Goal: Information Seeking & Learning: Learn about a topic

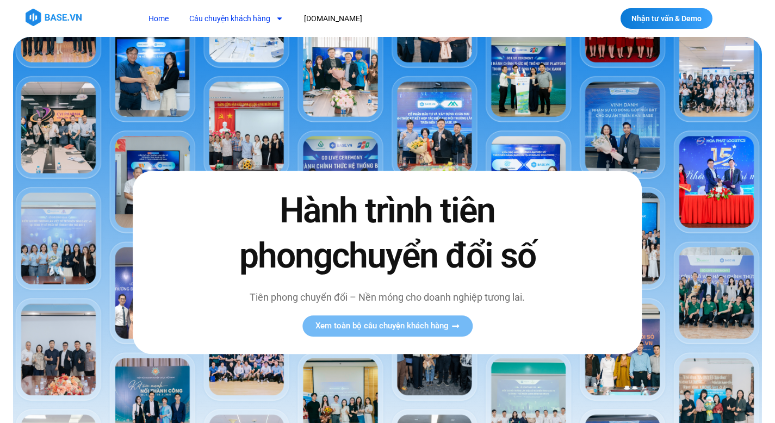
click at [264, 21] on link "Câu chuyện khách hàng" at bounding box center [236, 19] width 110 height 20
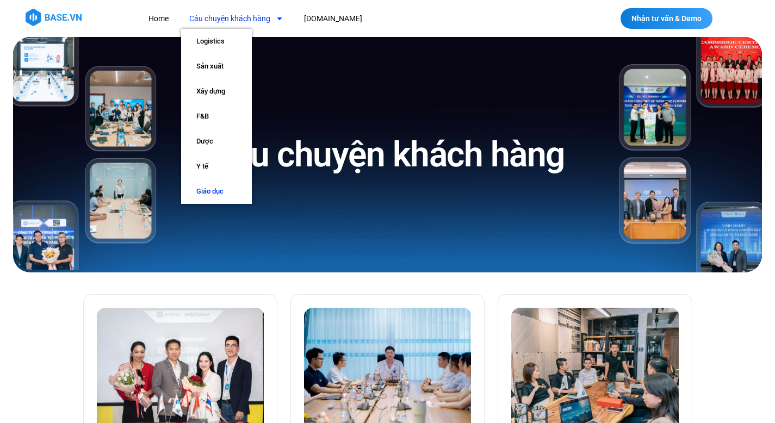
click at [208, 188] on link "Giáo dục" at bounding box center [216, 191] width 71 height 25
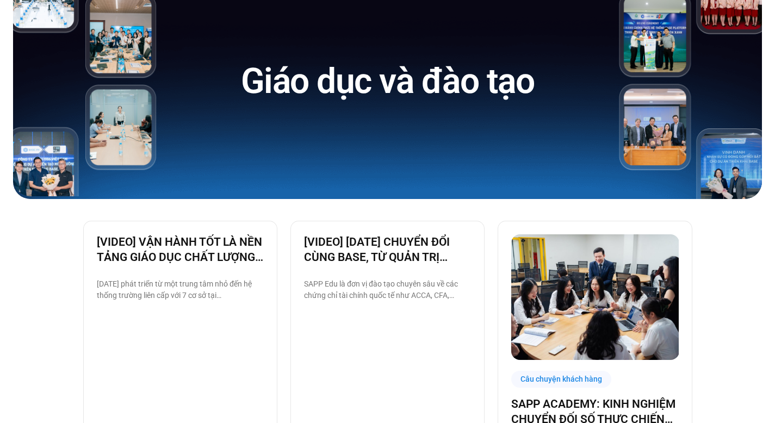
scroll to position [191, 0]
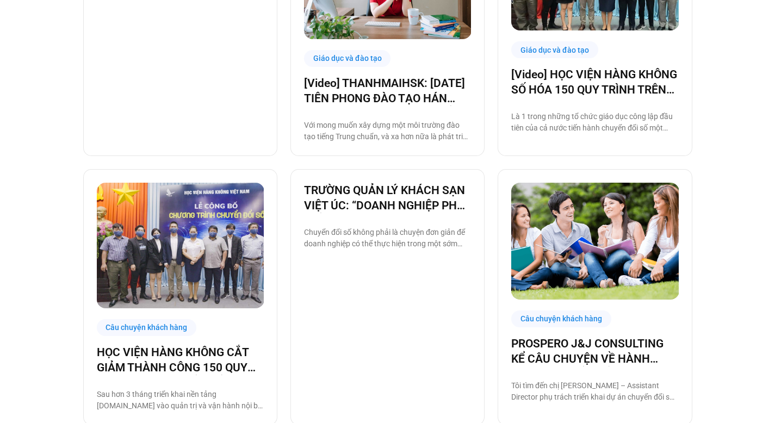
scroll to position [1084, 0]
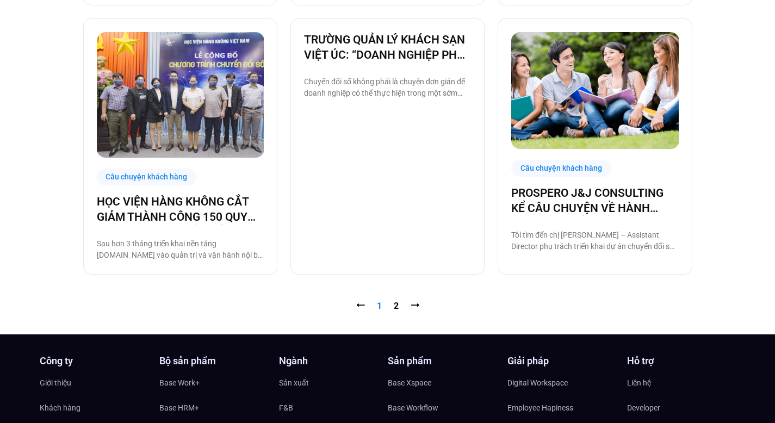
click at [402, 307] on nav "⭠ Trang 1 Trang 2 ⭢" at bounding box center [387, 306] width 609 height 13
click at [397, 307] on link "Trang 2" at bounding box center [396, 306] width 5 height 10
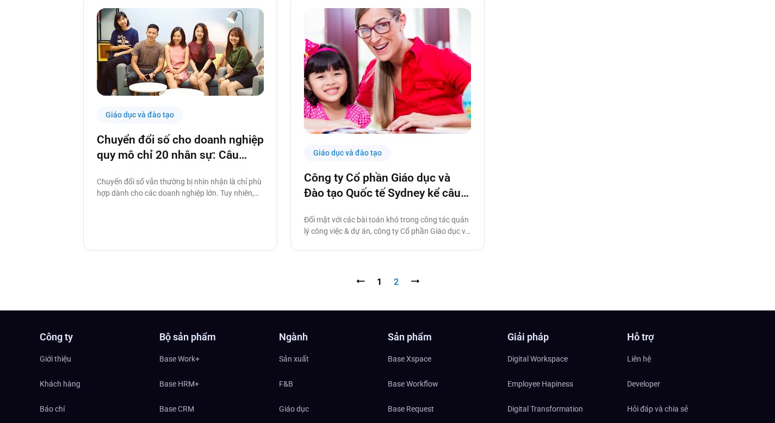
scroll to position [304, 0]
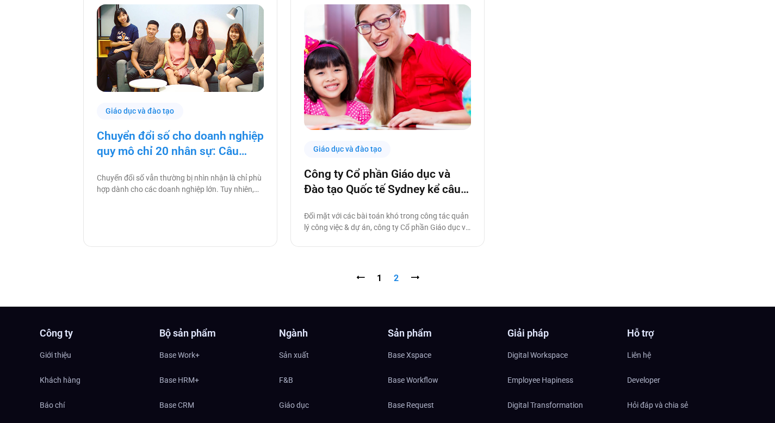
click at [224, 158] on link "Chuyển đổi số cho doanh nghiệp quy mô chỉ 20 nhân sự: Câu chuyện thành công từ …" at bounding box center [180, 143] width 167 height 30
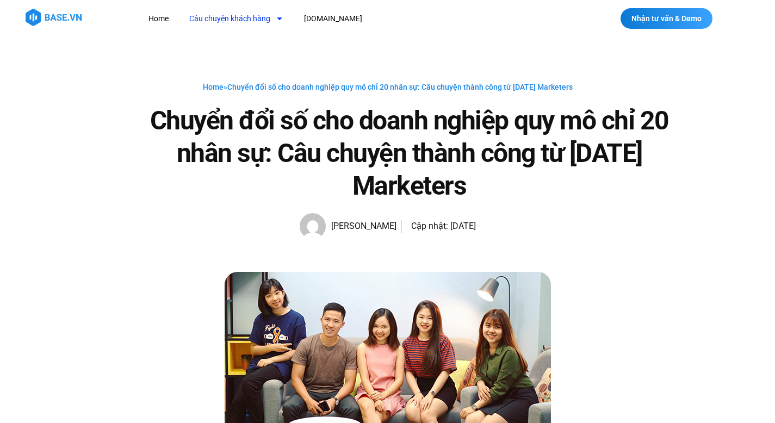
click at [218, 24] on link "Câu chuyện khách hàng" at bounding box center [236, 19] width 110 height 20
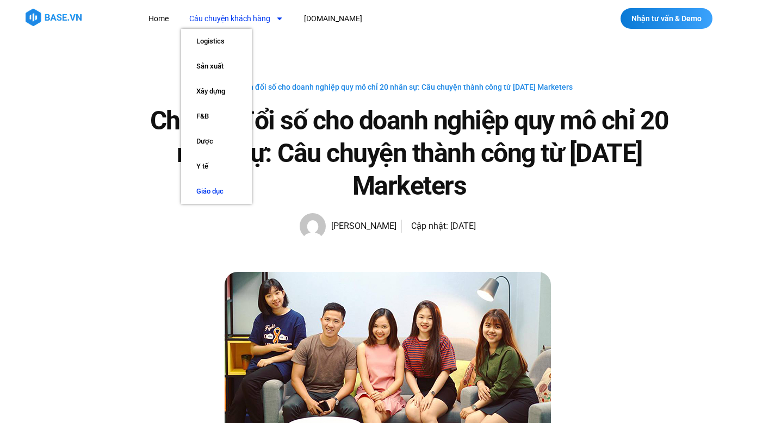
click at [208, 190] on link "Giáo dục" at bounding box center [216, 191] width 71 height 25
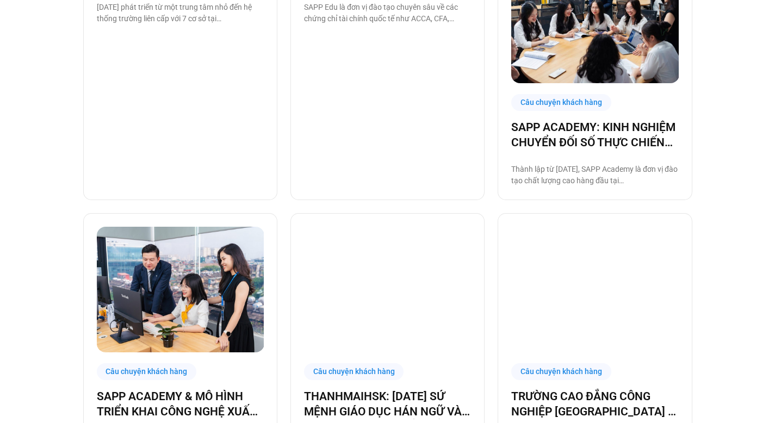
scroll to position [151, 0]
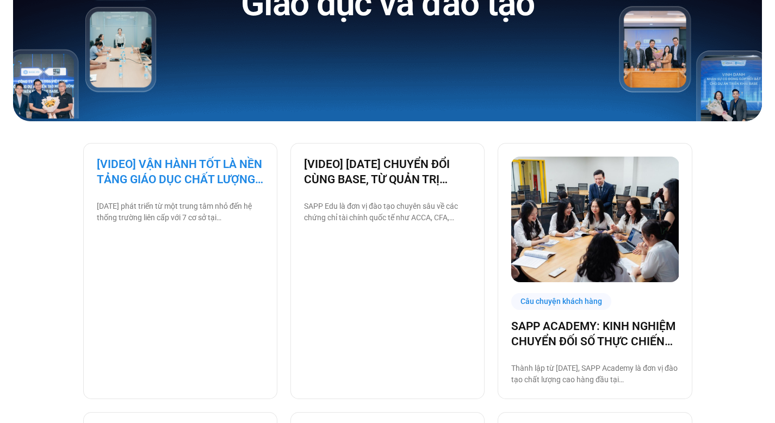
click at [203, 168] on link "[VIDEO] VẬN HÀNH TỐT LÀ NỀN TẢNG GIÁO DỤC CHẤT LƯỢNG – BAMBOO SCHOOL CHỌN BASE" at bounding box center [180, 172] width 167 height 30
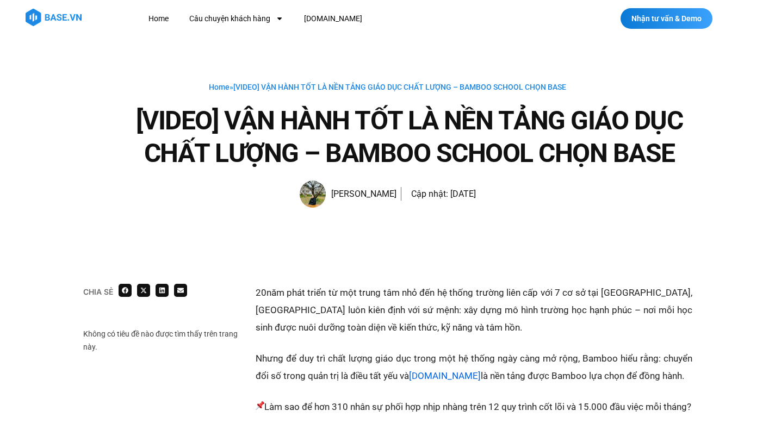
click at [430, 310] on p "[DATE] phát triển từ một trung tâm nhỏ đến hệ thống trường liên cấp với 7 cơ sở…" at bounding box center [474, 310] width 437 height 52
click at [430, 310] on p "20 năm phát triển từ một trung tâm nhỏ đến hệ thống trường liên cấp với 7 cơ sở…" at bounding box center [474, 310] width 437 height 52
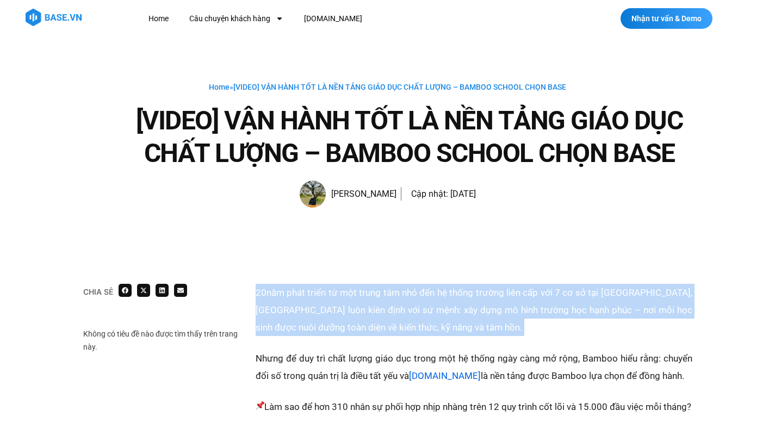
click at [430, 310] on p "20 năm phát triển từ một trung tâm nhỏ đến hệ thống trường liên cấp với 7 cơ sở…" at bounding box center [474, 310] width 437 height 52
click at [396, 318] on p "20 năm phát triển từ một trung tâm nhỏ đến hệ thống trường liên cấp với 7 cơ sở…" at bounding box center [474, 310] width 437 height 52
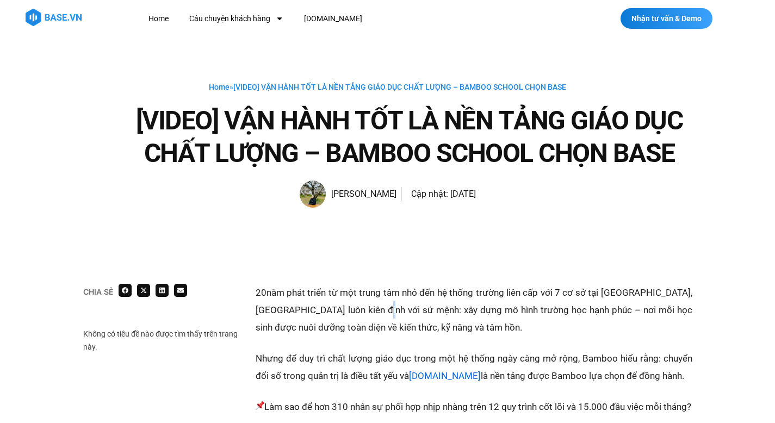
click at [396, 318] on p "20 năm phát triển từ một trung tâm nhỏ đến hệ thống trường liên cấp với 7 cơ sở…" at bounding box center [474, 310] width 437 height 52
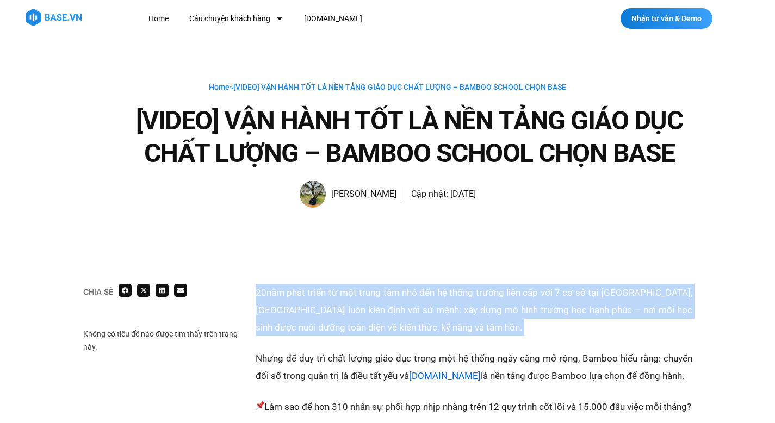
click at [396, 318] on p "20 năm phát triển từ một trung tâm nhỏ đến hệ thống trường liên cấp với 7 cơ sở…" at bounding box center [474, 310] width 437 height 52
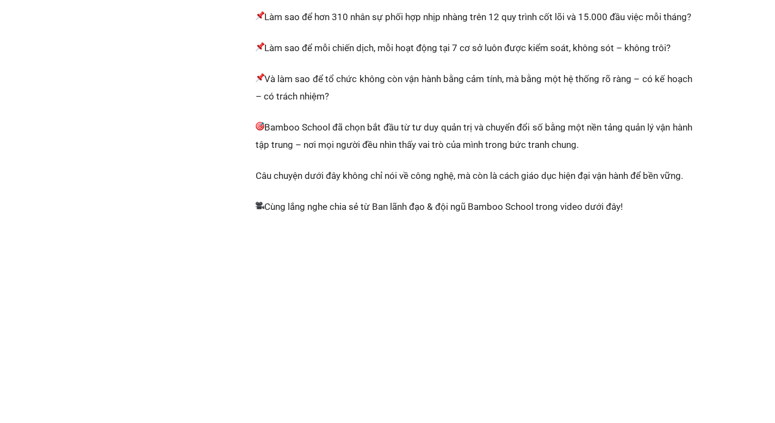
scroll to position [251, 0]
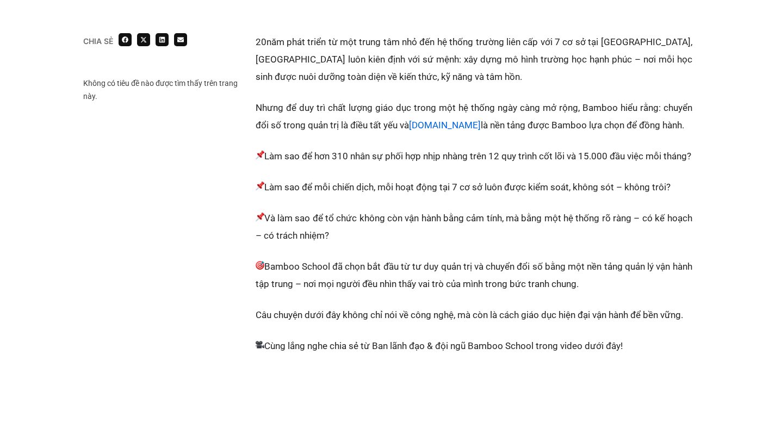
click at [404, 155] on p "Làm sao để hơn 310 nhân sự phối hợp nhịp nhàng trên 12 quy trình cốt lõi và 15.…" at bounding box center [474, 155] width 437 height 17
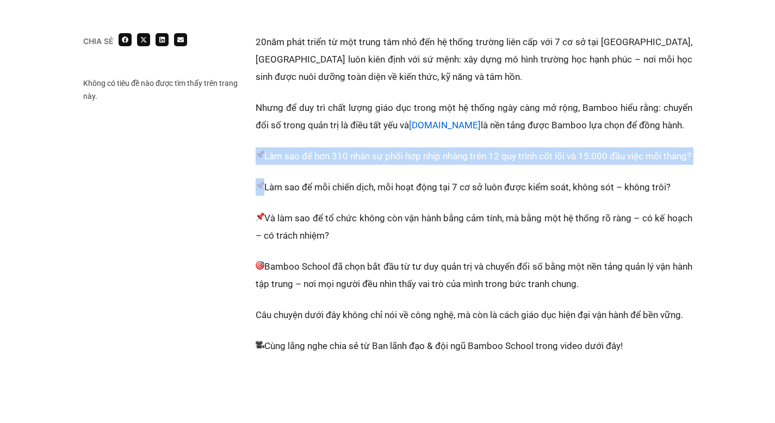
click at [404, 155] on p "Làm sao để hơn 310 nhân sự phối hợp nhịp nhàng trên 12 quy trình cốt lõi và 15.…" at bounding box center [474, 155] width 437 height 17
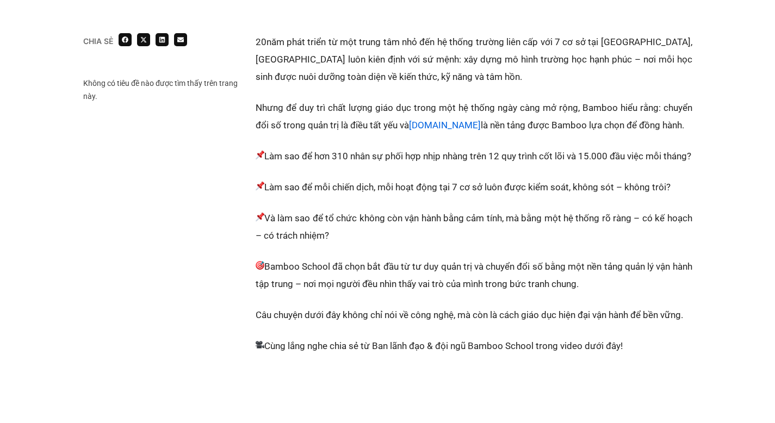
click at [388, 225] on div "20 năm phát triển từ một trung tâm nhỏ đến hệ thống trường liên cấp với 7 cơ sở…" at bounding box center [474, 366] width 437 height 666
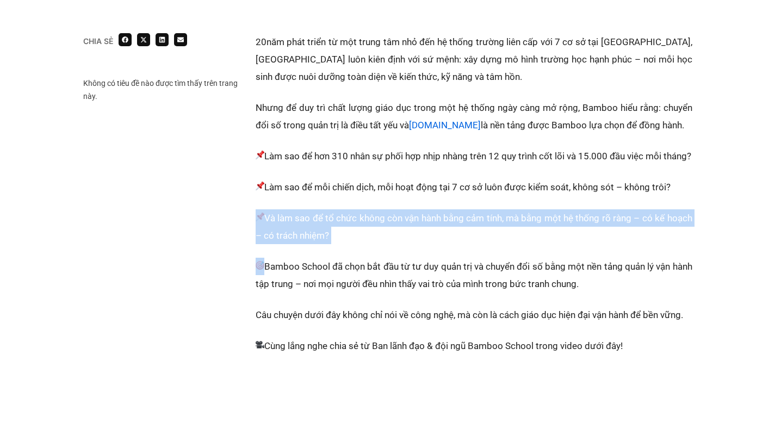
click at [388, 225] on div "20 năm phát triển từ một trung tâm nhỏ đến hệ thống trường liên cấp với 7 cơ sở…" at bounding box center [474, 366] width 437 height 666
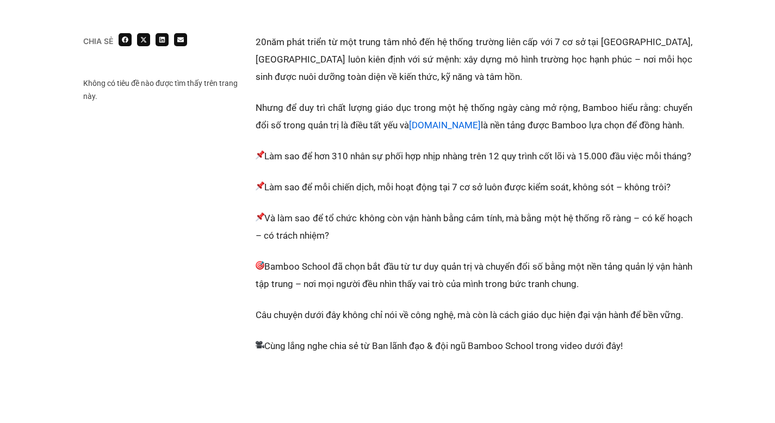
click at [378, 196] on p "Làm sao để mỗi chiến dịch, mỗi hoạt động tại 7 cơ sở luôn được kiểm soát, không…" at bounding box center [474, 186] width 437 height 17
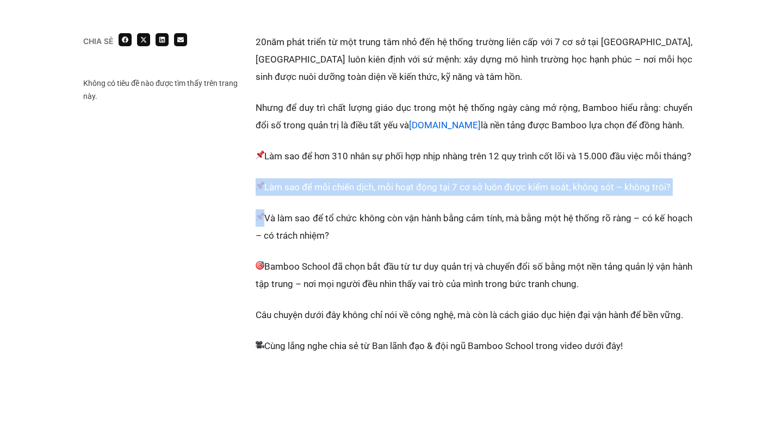
click at [378, 196] on p "Làm sao để mỗi chiến dịch, mỗi hoạt động tại 7 cơ sở luôn được kiểm soát, không…" at bounding box center [474, 186] width 437 height 17
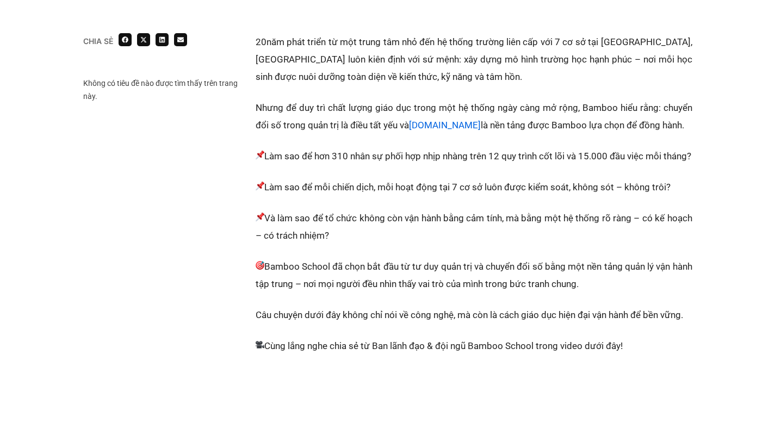
click at [368, 244] on p "Và làm sao để tổ chức không còn vận hành bằng cảm tính, mà bằng một hệ thống rõ…" at bounding box center [474, 226] width 437 height 35
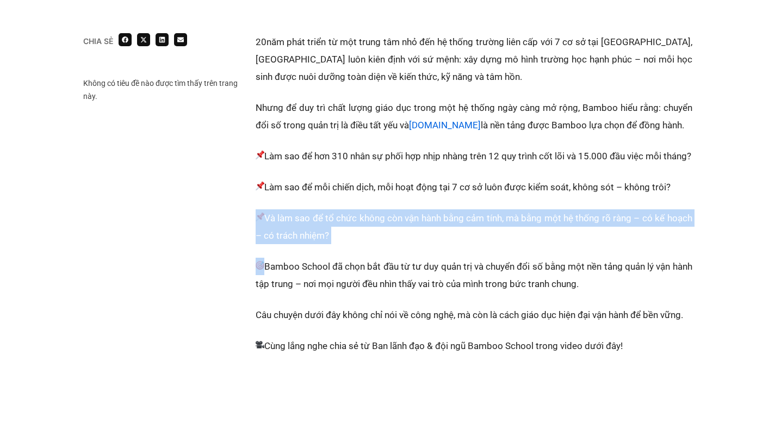
click at [368, 244] on p "Và làm sao để tổ chức không còn vận hành bằng cảm tính, mà bằng một hệ thống rõ…" at bounding box center [474, 226] width 437 height 35
click at [339, 244] on p "Và làm sao để tổ chức không còn vận hành bằng cảm tính, mà bằng một hệ thống rõ…" at bounding box center [474, 226] width 437 height 35
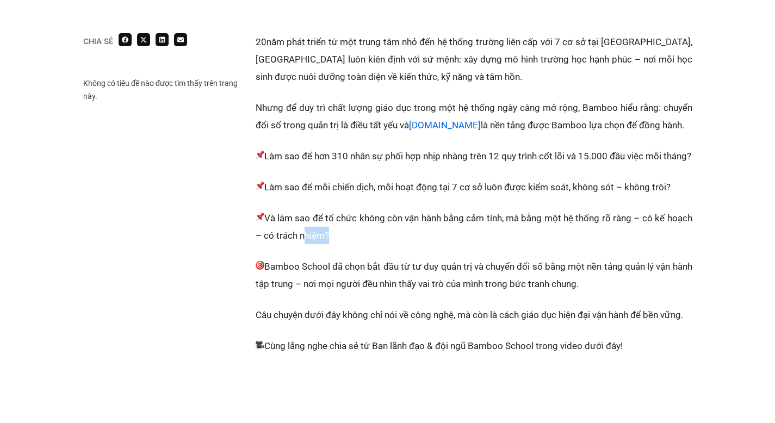
click at [339, 244] on p "Và làm sao để tổ chức không còn vận hành bằng cảm tính, mà bằng một hệ thống rõ…" at bounding box center [474, 226] width 437 height 35
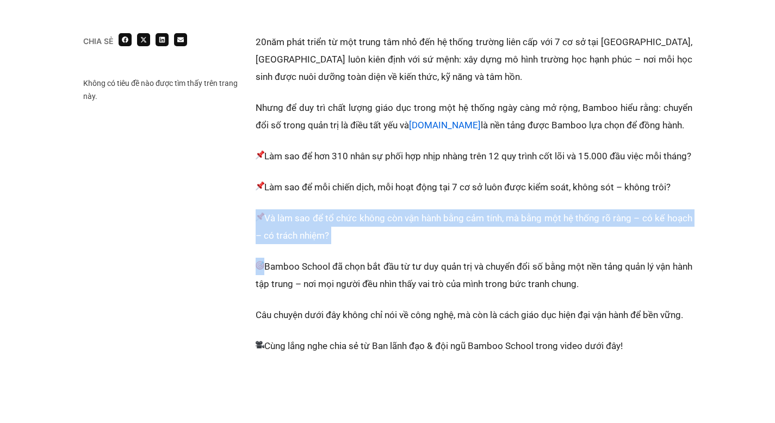
click at [339, 244] on p "Và làm sao để tổ chức không còn vận hành bằng cảm tính, mà bằng một hệ thống rõ…" at bounding box center [474, 226] width 437 height 35
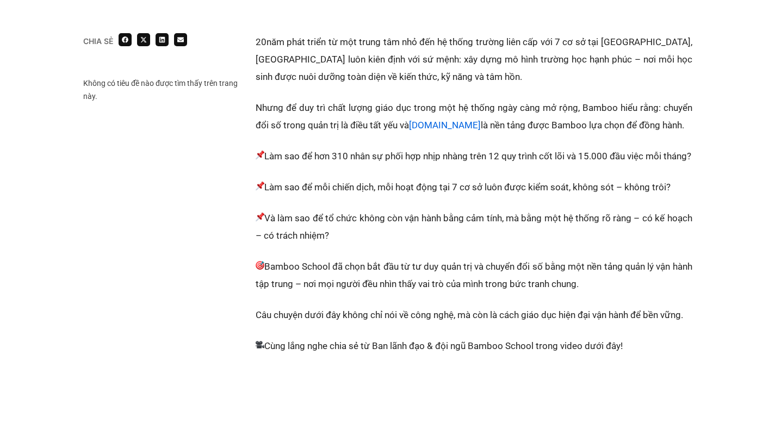
click at [357, 280] on p "Bamboo School đã chọn bắt đầu từ tư duy quản trị và chuyển đổi số bằng một nền …" at bounding box center [474, 275] width 437 height 35
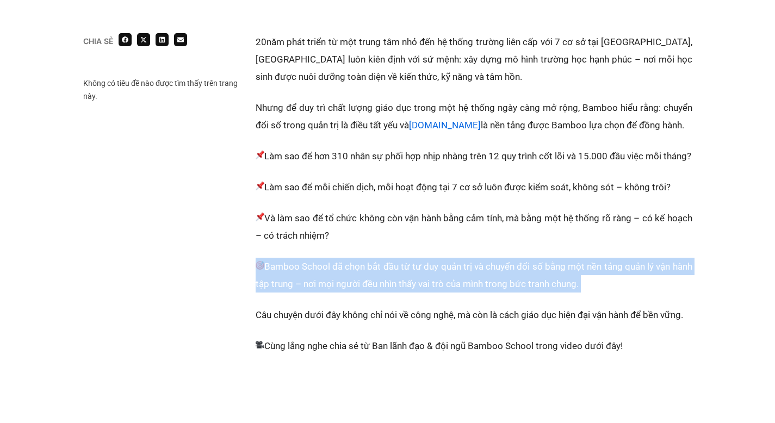
click at [357, 280] on p "Bamboo School đã chọn bắt đầu từ tư duy quản trị và chuyển đổi số bằng một nền …" at bounding box center [474, 275] width 437 height 35
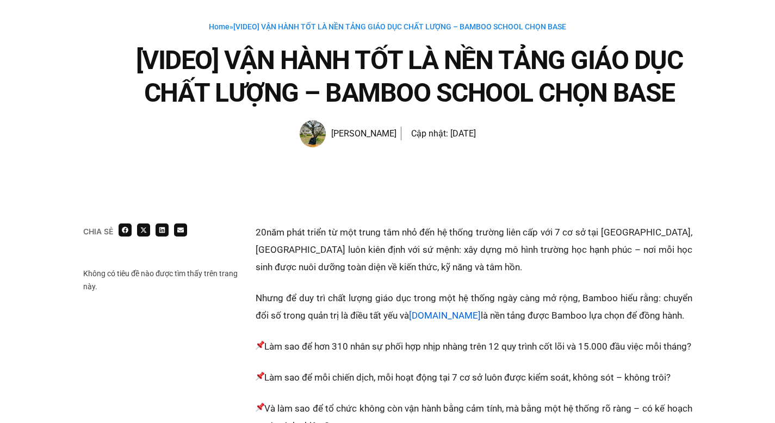
scroll to position [59, 0]
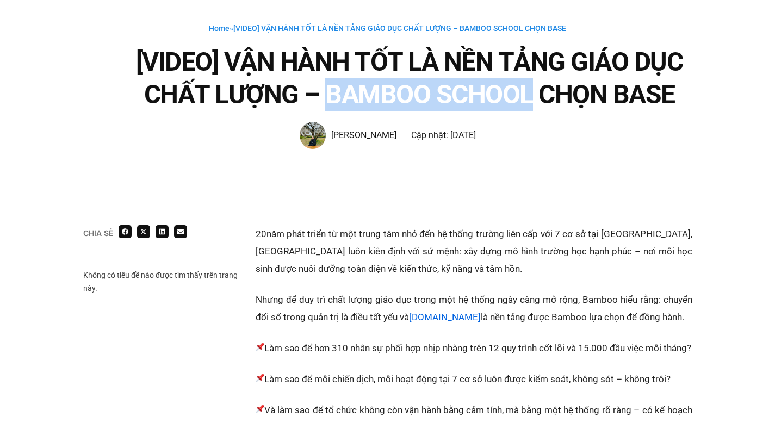
drag, startPoint x: 332, startPoint y: 92, endPoint x: 528, endPoint y: 86, distance: 195.9
click at [528, 86] on h1 "[VIDEO] VẬN HÀNH TỐT LÀ NỀN TẢNG GIÁO DỤC CHẤT LƯỢNG – BAMBOO SCHOOL CHỌN BASE" at bounding box center [410, 78] width 566 height 65
copy h1 "BAMBOO SCHOOL"
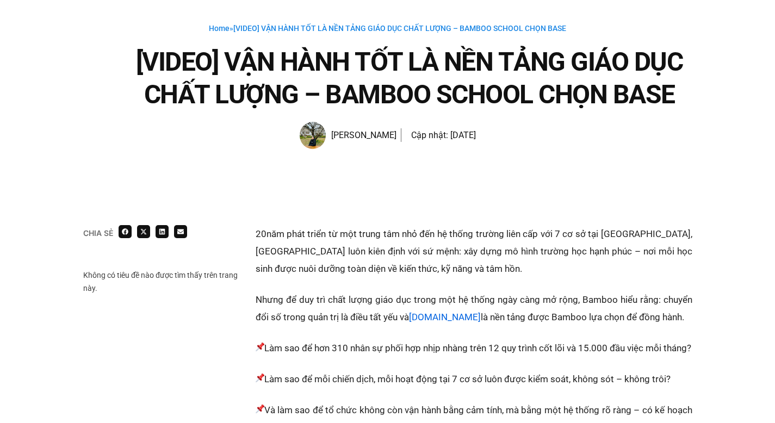
click at [399, 269] on p "20 năm phát triển từ một trung tâm nhỏ đến hệ thống trường liên cấp với 7 cơ sở…" at bounding box center [474, 251] width 437 height 52
click at [490, 233] on p "20 năm phát triển từ một trung tâm nhỏ đến hệ thống trường liên cấp với 7 cơ sở…" at bounding box center [474, 251] width 437 height 52
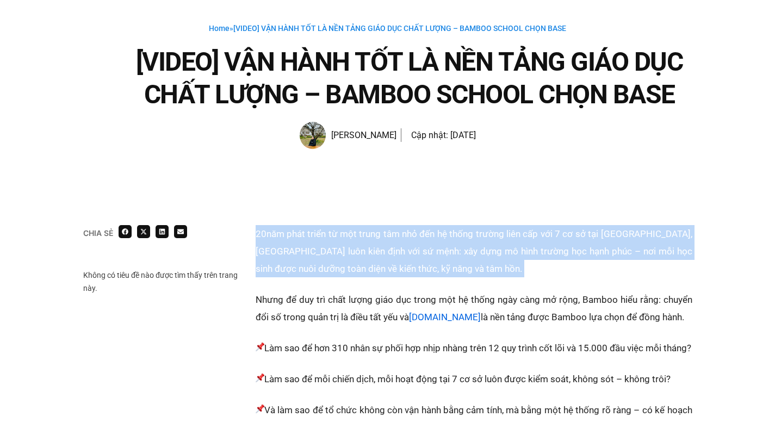
click at [490, 233] on p "20 năm phát triển từ một trung tâm nhỏ đến hệ thống trường liên cấp với 7 cơ sở…" at bounding box center [474, 251] width 437 height 52
click at [477, 248] on p "20 năm phát triển từ một trung tâm nhỏ đến hệ thống trường liên cấp với 7 cơ sở…" at bounding box center [474, 251] width 437 height 52
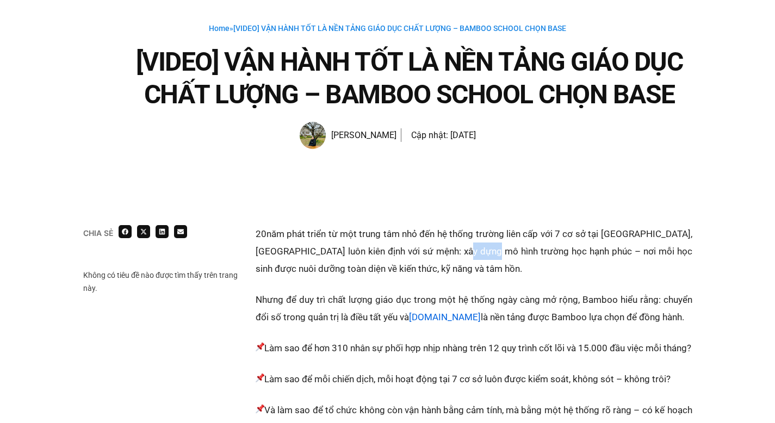
click at [477, 248] on p "20 năm phát triển từ một trung tâm nhỏ đến hệ thống trường liên cấp với 7 cơ sở…" at bounding box center [474, 251] width 437 height 52
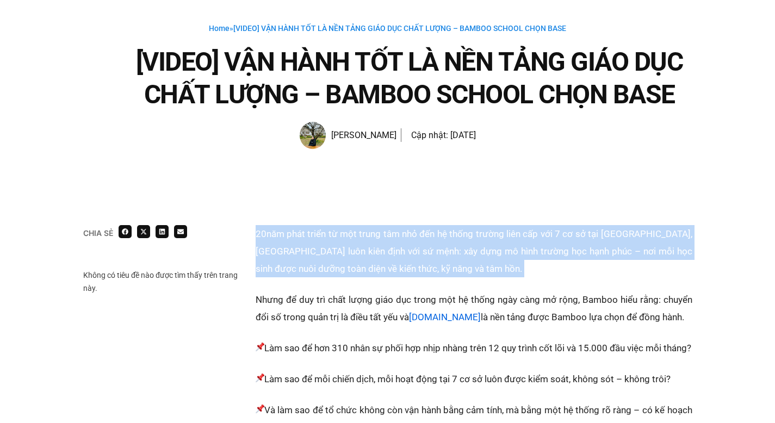
click at [477, 248] on p "20 năm phát triển từ một trung tâm nhỏ đến hệ thống trường liên cấp với 7 cơ sở…" at bounding box center [474, 251] width 437 height 52
click at [447, 249] on p "20 năm phát triển từ một trung tâm nhỏ đến hệ thống trường liên cấp với 7 cơ sở…" at bounding box center [474, 251] width 437 height 52
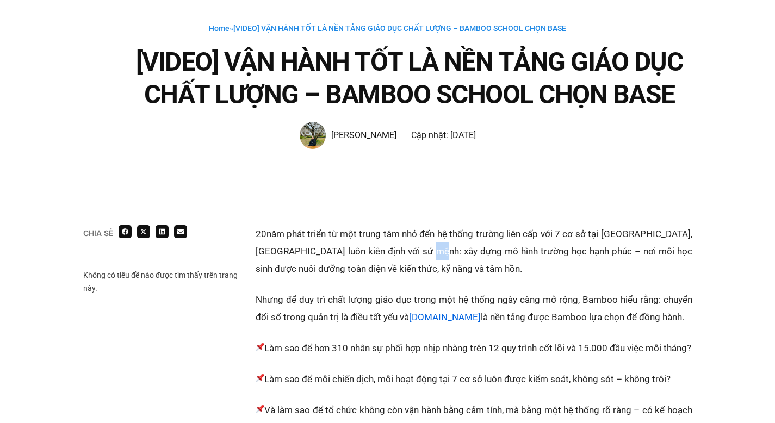
click at [447, 249] on p "20 năm phát triển từ một trung tâm nhỏ đến hệ thống trường liên cấp với 7 cơ sở…" at bounding box center [474, 251] width 437 height 52
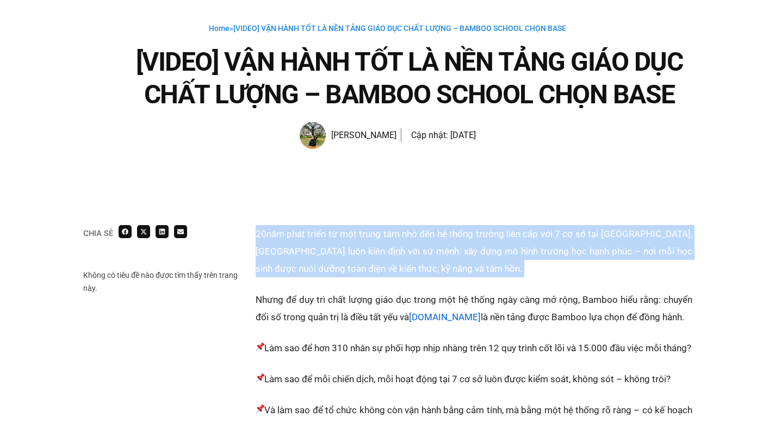
click at [447, 249] on p "20 năm phát triển từ một trung tâm nhỏ đến hệ thống trường liên cấp với 7 cơ sở…" at bounding box center [474, 251] width 437 height 52
click at [432, 251] on p "20 năm phát triển từ một trung tâm nhỏ đến hệ thống trường liên cấp với 7 cơ sở…" at bounding box center [474, 251] width 437 height 52
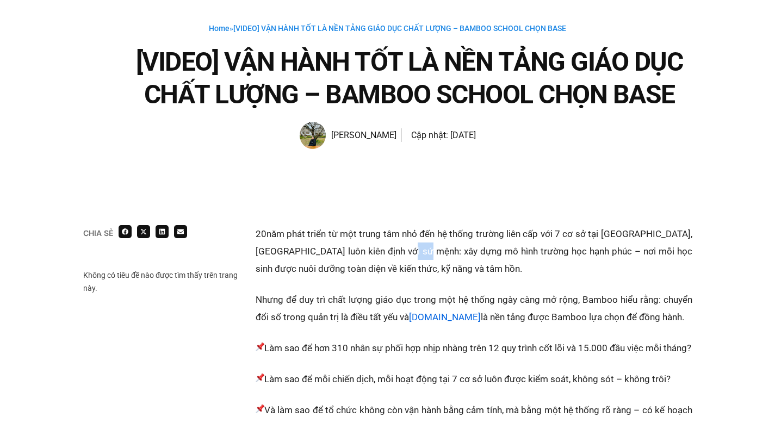
click at [432, 251] on p "20 năm phát triển từ một trung tâm nhỏ đến hệ thống trường liên cấp với 7 cơ sở…" at bounding box center [474, 251] width 437 height 52
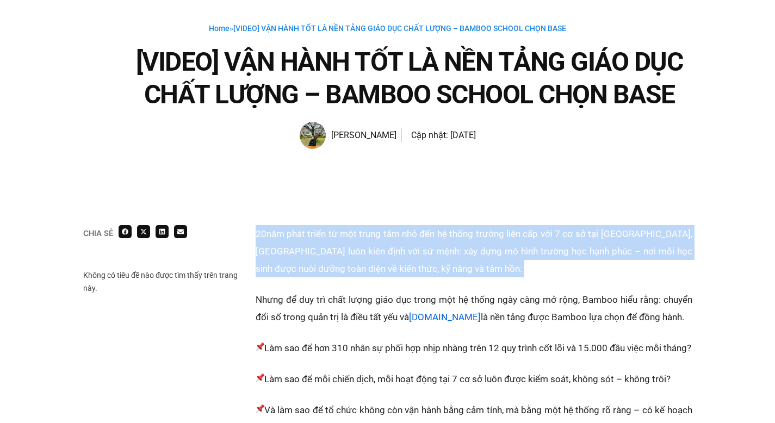
click at [432, 251] on p "20 năm phát triển từ một trung tâm nhỏ đến hệ thống trường liên cấp với 7 cơ sở…" at bounding box center [474, 251] width 437 height 52
click at [400, 258] on p "20 năm phát triển từ một trung tâm nhỏ đến hệ thống trường liên cấp với 7 cơ sở…" at bounding box center [474, 251] width 437 height 52
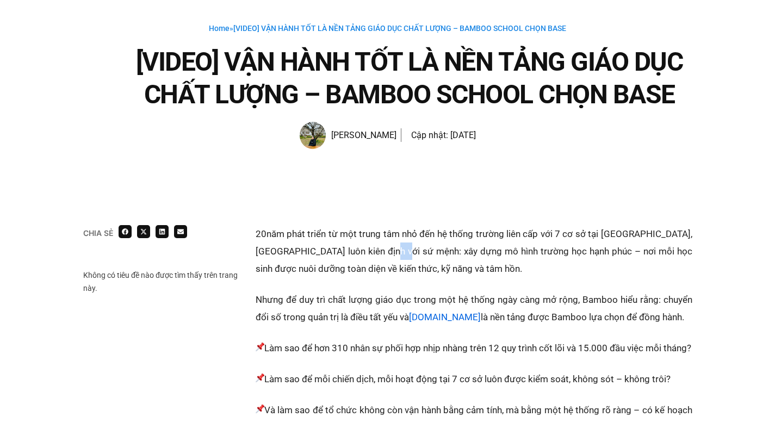
click at [400, 258] on p "20 năm phát triển từ một trung tâm nhỏ đến hệ thống trường liên cấp với 7 cơ sở…" at bounding box center [474, 251] width 437 height 52
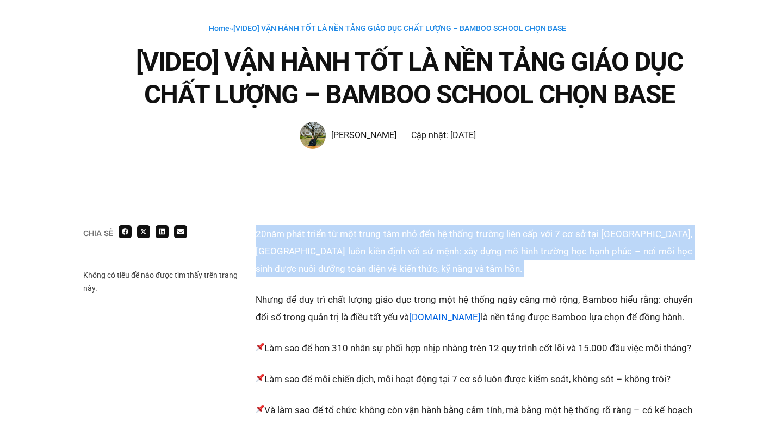
click at [400, 258] on p "20 năm phát triển từ một trung tâm nhỏ đến hệ thống trường liên cấp với 7 cơ sở…" at bounding box center [474, 251] width 437 height 52
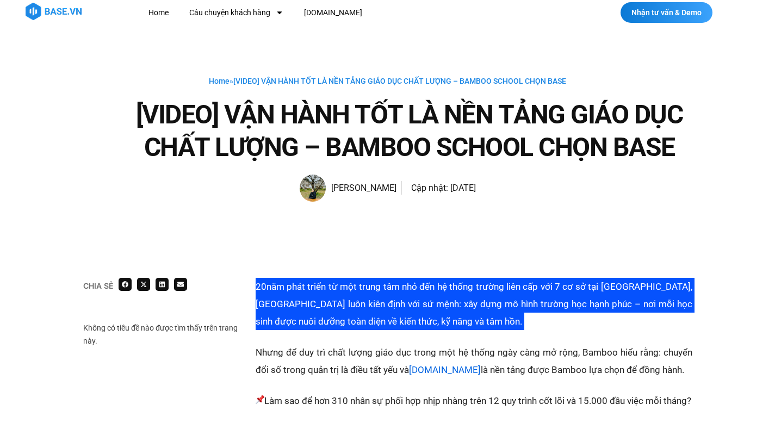
scroll to position [509, 0]
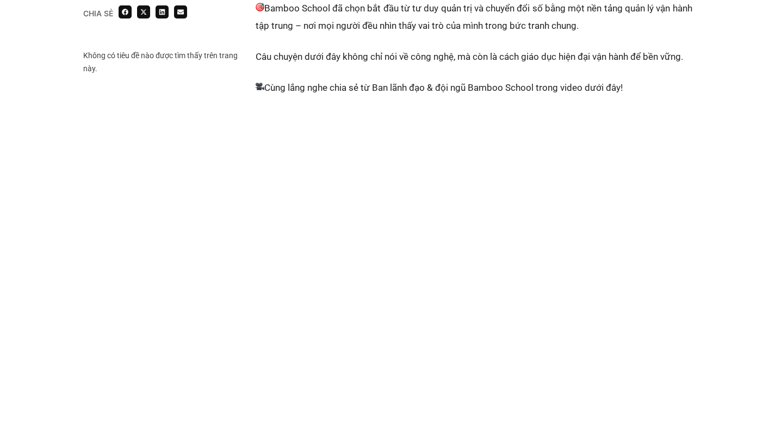
click at [376, 65] on p "Câu chuyện dưới đây không chỉ nói về công nghệ, mà còn là cách giáo dục hiện đạ…" at bounding box center [474, 56] width 437 height 17
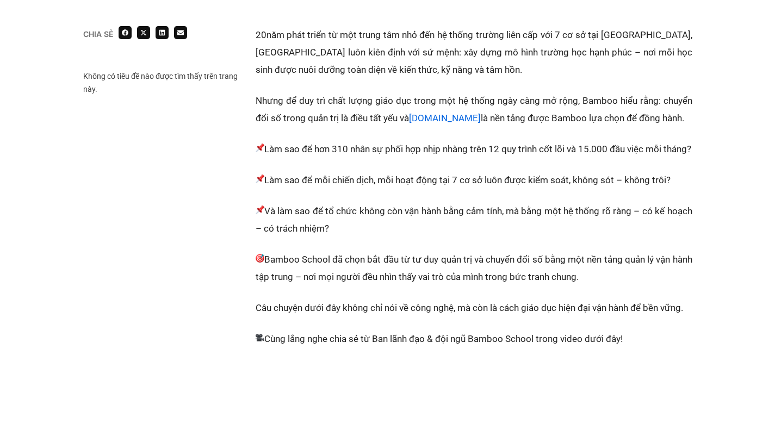
scroll to position [37, 0]
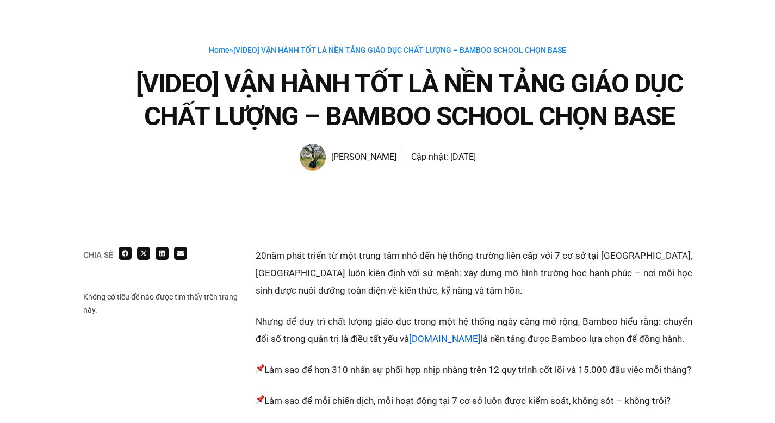
click at [436, 250] on p "20 năm phát triển từ một trung tâm nhỏ đến hệ thống trường liên cấp với 7 cơ sở…" at bounding box center [474, 273] width 437 height 52
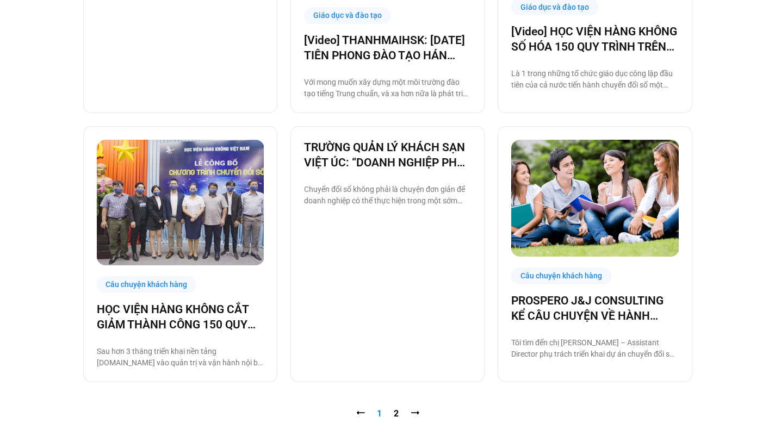
scroll to position [979, 0]
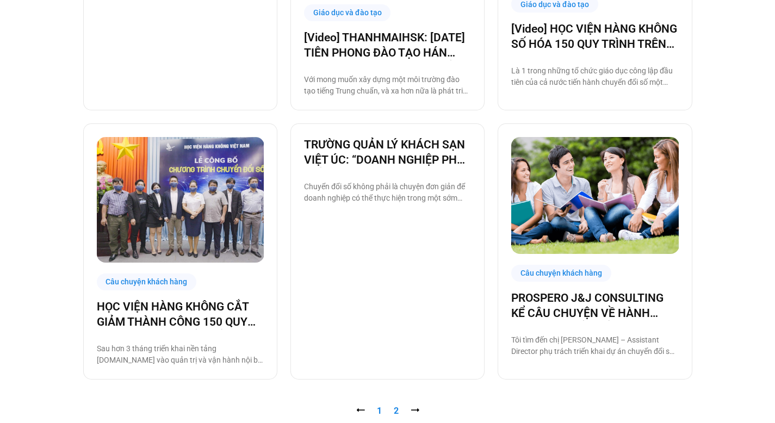
click at [396, 408] on link "Trang 2" at bounding box center [396, 411] width 5 height 10
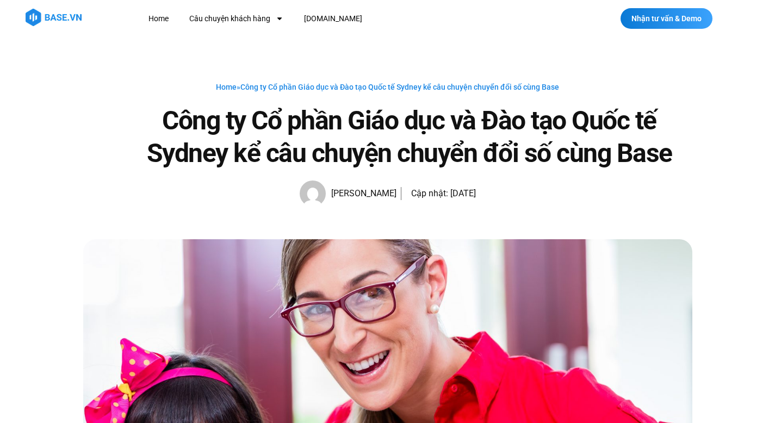
click at [407, 158] on h1 "Công ty Cổ phần Giáo dục và Đào tạo Quốc tế Sydney kể câu chuyện chuyển đổi số …" at bounding box center [410, 136] width 566 height 65
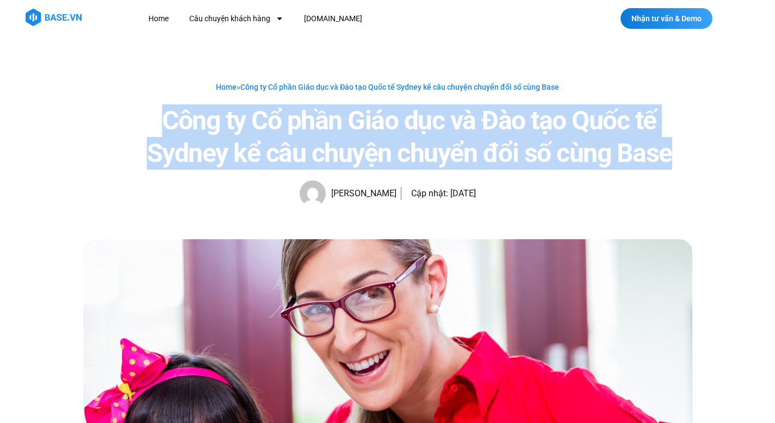
click at [407, 158] on h1 "Công ty Cổ phần Giáo dục và Đào tạo Quốc tế Sydney kể câu chuyện chuyển đổi số …" at bounding box center [410, 136] width 566 height 65
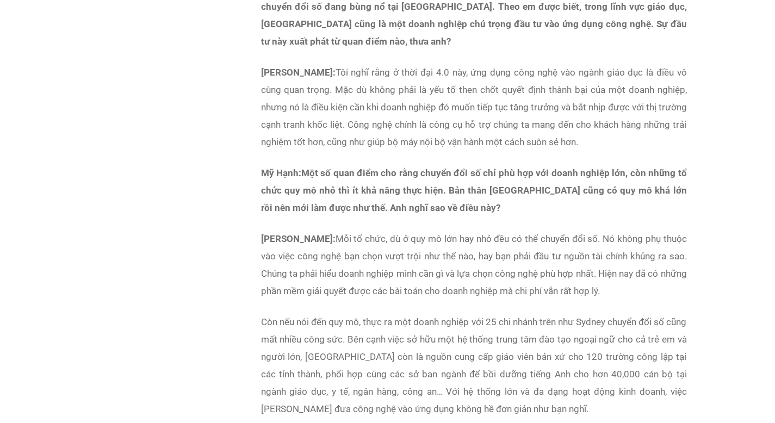
scroll to position [866, 0]
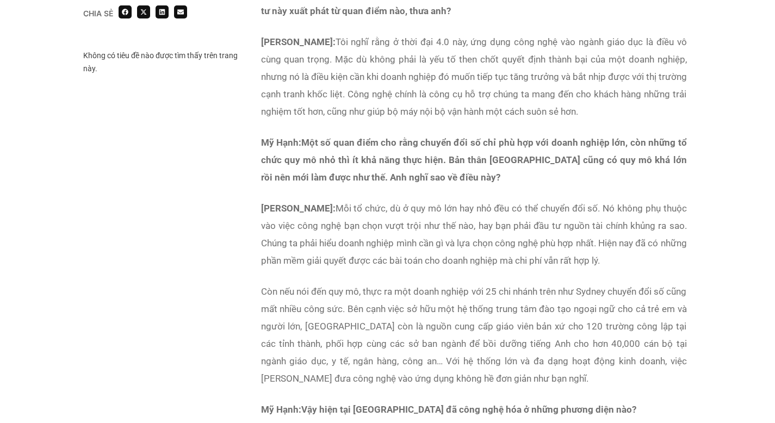
click at [379, 44] on p "Anh [PERSON_NAME]: Tôi nghĩ rằng ở thời đại 4.0 này, ứng dụng công nghệ vào ngà…" at bounding box center [474, 76] width 426 height 87
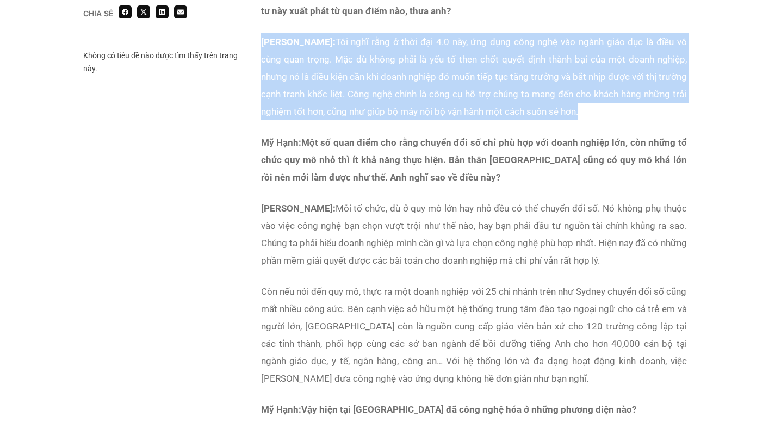
click at [379, 44] on p "Anh [PERSON_NAME]: Tôi nghĩ rằng ở thời đại 4.0 này, ứng dụng công nghệ vào ngà…" at bounding box center [474, 76] width 426 height 87
click at [394, 97] on p "Anh [PERSON_NAME]: Tôi nghĩ rằng ở thời đại 4.0 này, ứng dụng công nghệ vào ngà…" at bounding box center [474, 76] width 426 height 87
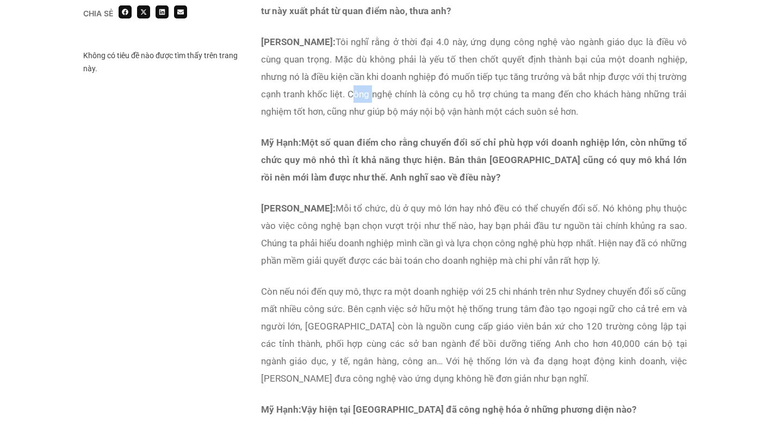
click at [394, 97] on p "Anh [PERSON_NAME]: Tôi nghĩ rằng ở thời đại 4.0 này, ứng dụng công nghệ vào ngà…" at bounding box center [474, 76] width 426 height 87
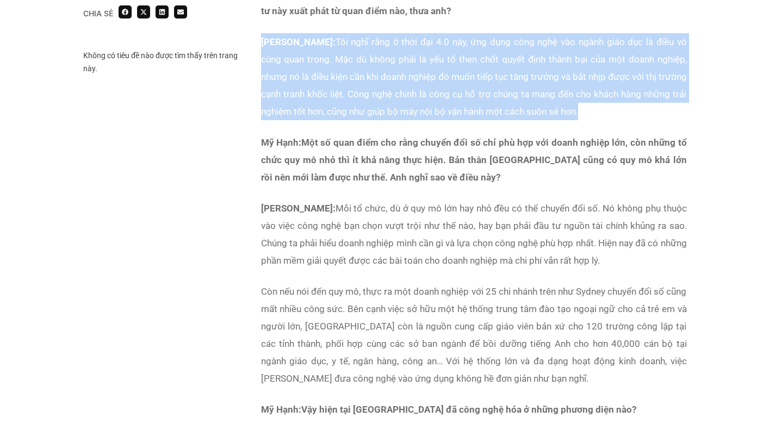
click at [394, 97] on p "Anh [PERSON_NAME]: Tôi nghĩ rằng ở thời đại 4.0 này, ứng dụng công nghệ vào ngà…" at bounding box center [474, 76] width 426 height 87
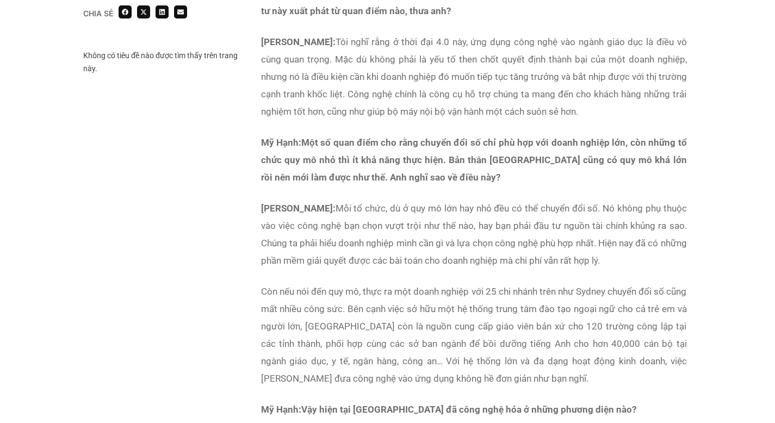
click at [396, 182] on icon "Một số quan điểm cho rằng chuyển đổi số chỉ phù hợp với doanh nghiệp lớn, còn n…" at bounding box center [474, 160] width 426 height 46
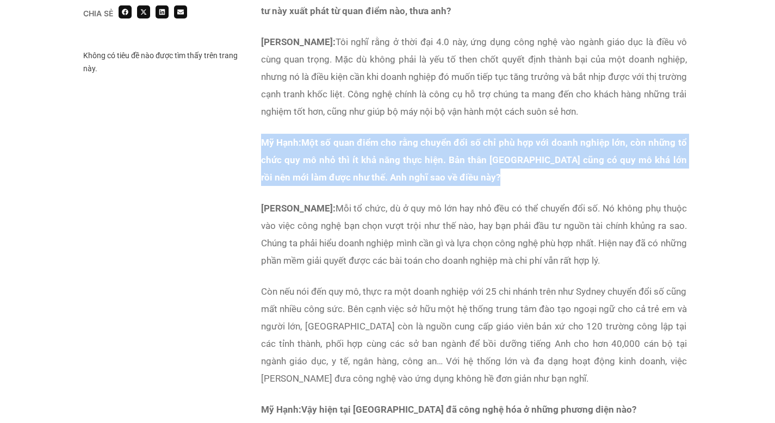
click at [396, 182] on icon "Một số quan điểm cho rằng chuyển đổi số chỉ phù hợp với doanh nghiệp lớn, còn n…" at bounding box center [474, 160] width 426 height 46
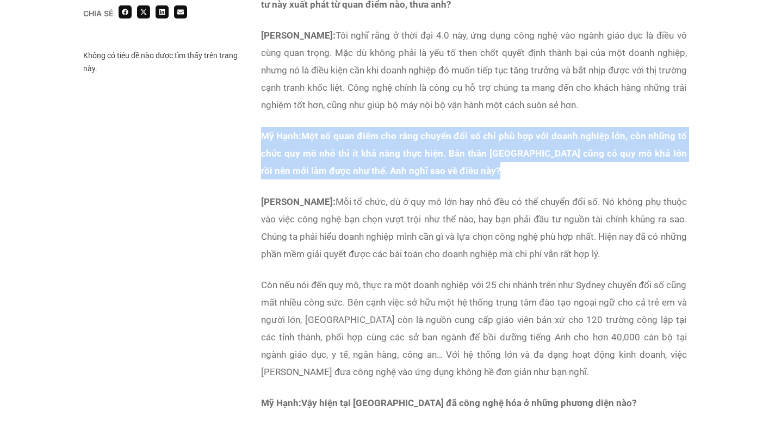
scroll to position [882, 0]
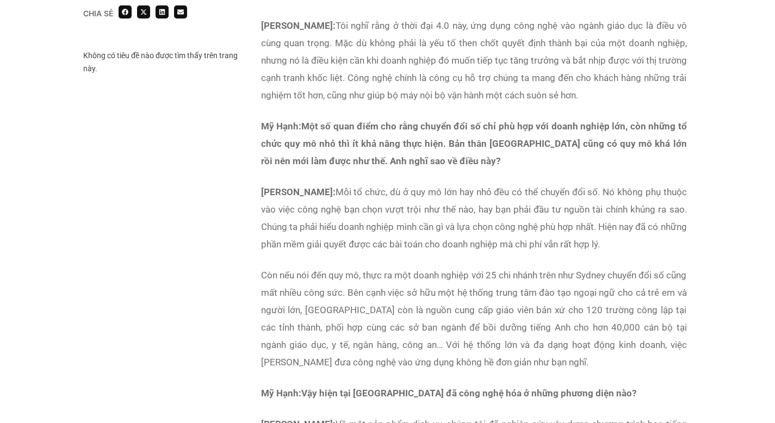
click at [388, 200] on p "Anh [PERSON_NAME]: Mỗi tổ chức, dù ở quy mô lớn hay nhỏ đều có thể chuyển đổi s…" at bounding box center [474, 218] width 426 height 70
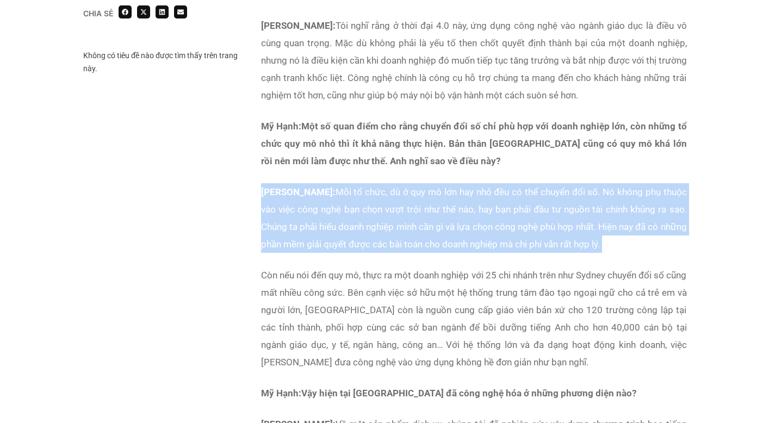
click at [388, 200] on p "Anh [PERSON_NAME]: Mỗi tổ chức, dù ở quy mô lớn hay nhỏ đều có thể chuyển đổi s…" at bounding box center [474, 218] width 426 height 70
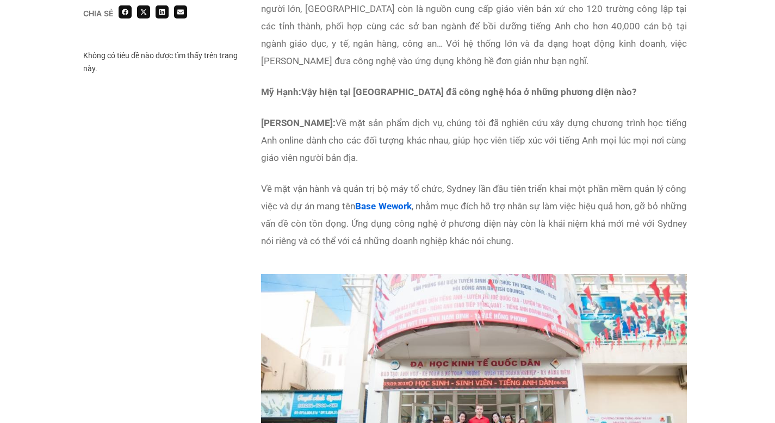
scroll to position [1184, 0]
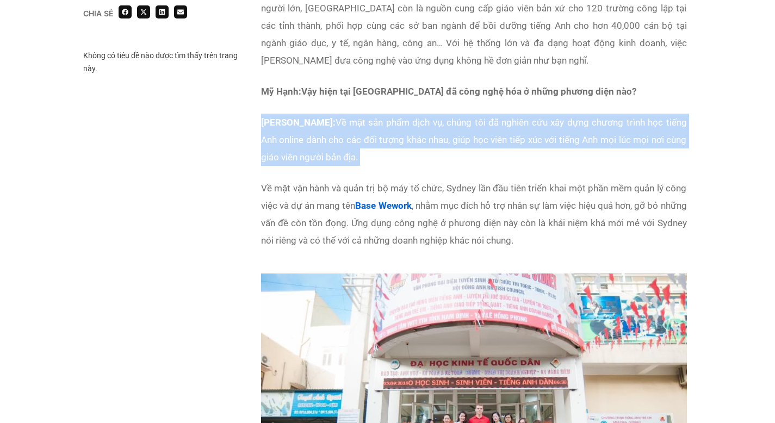
click at [381, 132] on p "Anh [PERSON_NAME]: Về mặt sản phẩm dịch vụ, chúng tôi đã nghiên cứu xây dựng ch…" at bounding box center [474, 140] width 426 height 52
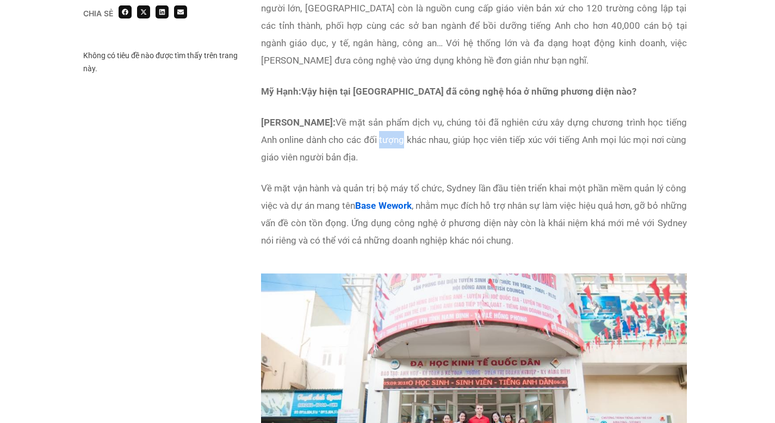
click at [381, 132] on p "Anh [PERSON_NAME]: Về mặt sản phẩm dịch vụ, chúng tôi đã nghiên cứu xây dựng ch…" at bounding box center [474, 140] width 426 height 52
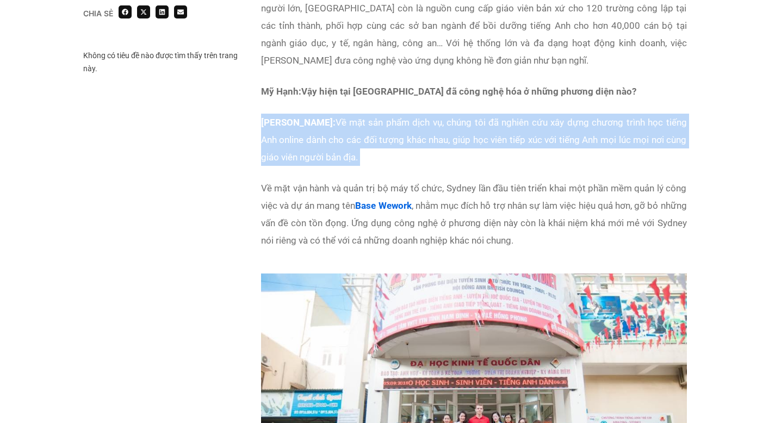
click at [381, 132] on p "Anh [PERSON_NAME]: Về mặt sản phẩm dịch vụ, chúng tôi đã nghiên cứu xây dựng ch…" at bounding box center [474, 140] width 426 height 52
click at [360, 142] on p "Anh [PERSON_NAME]: Về mặt sản phẩm dịch vụ, chúng tôi đã nghiên cứu xây dựng ch…" at bounding box center [474, 140] width 426 height 52
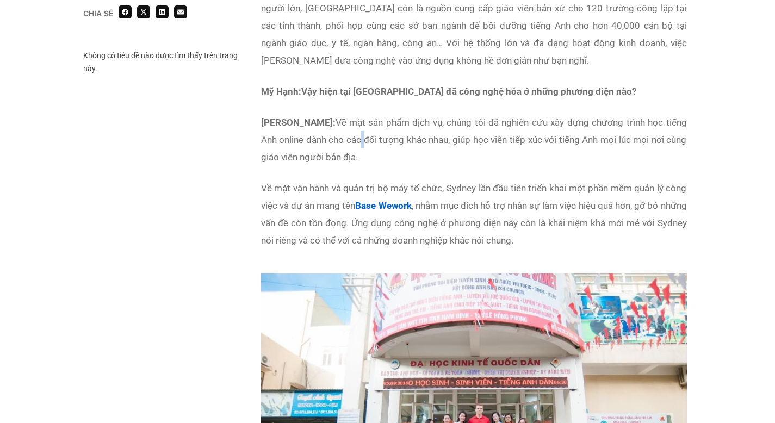
click at [360, 142] on p "Anh [PERSON_NAME]: Về mặt sản phẩm dịch vụ, chúng tôi đã nghiên cứu xây dựng ch…" at bounding box center [474, 140] width 426 height 52
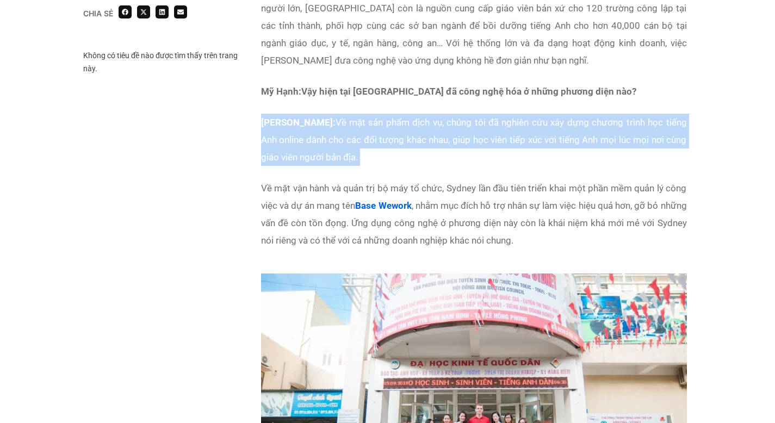
click at [360, 142] on p "Anh [PERSON_NAME]: Về mặt sản phẩm dịch vụ, chúng tôi đã nghiên cứu xây dựng ch…" at bounding box center [474, 140] width 426 height 52
click at [337, 146] on p "Anh [PERSON_NAME]: Về mặt sản phẩm dịch vụ, chúng tôi đã nghiên cứu xây dựng ch…" at bounding box center [474, 140] width 426 height 52
drag, startPoint x: 326, startPoint y: 138, endPoint x: 321, endPoint y: 158, distance: 20.1
click at [324, 156] on p "Anh [PERSON_NAME]: Về mặt sản phẩm dịch vụ, chúng tôi đã nghiên cứu xây dựng ch…" at bounding box center [474, 140] width 426 height 52
click at [321, 158] on p "Anh [PERSON_NAME]: Về mặt sản phẩm dịch vụ, chúng tôi đã nghiên cứu xây dựng ch…" at bounding box center [474, 140] width 426 height 52
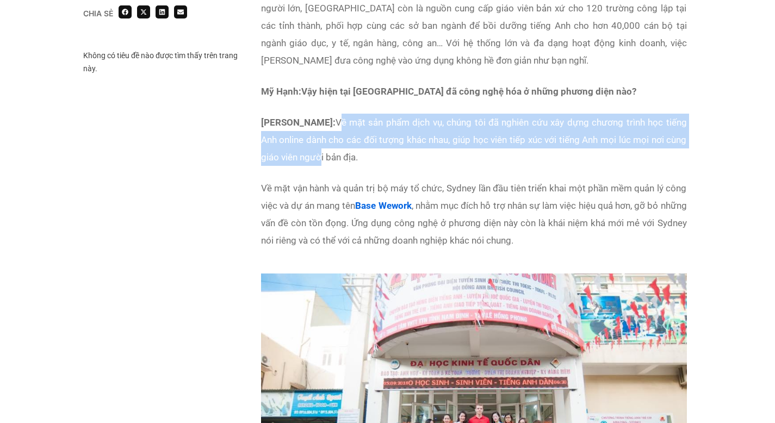
drag, startPoint x: 320, startPoint y: 158, endPoint x: 348, endPoint y: 119, distance: 48.4
click at [348, 119] on p "Anh [PERSON_NAME]: Về mặt sản phẩm dịch vụ, chúng tôi đã nghiên cứu xây dựng ch…" at bounding box center [474, 140] width 426 height 52
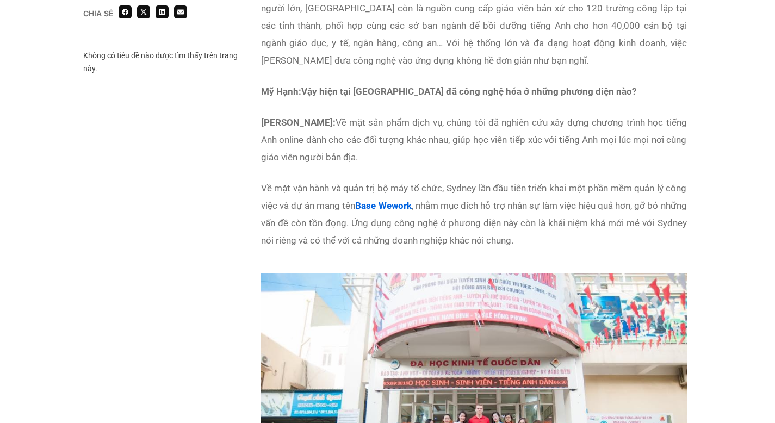
click at [298, 199] on p "Về mặt vận hành và quản trị bộ máy tổ chức, Sydney lần đầu tiên triển khai một …" at bounding box center [474, 215] width 426 height 70
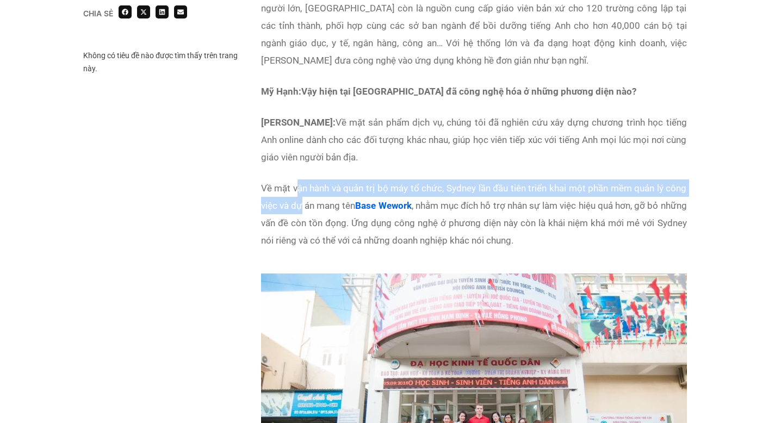
drag, startPoint x: 296, startPoint y: 187, endPoint x: 303, endPoint y: 209, distance: 23.9
click at [303, 209] on p "Về mặt vận hành và quản trị bộ máy tổ chức, Sydney lần đầu tiên triển khai một …" at bounding box center [474, 215] width 426 height 70
click at [304, 212] on p "Về mặt vận hành và quản trị bộ máy tổ chức, Sydney lần đầu tiên triển khai một …" at bounding box center [474, 215] width 426 height 70
drag, startPoint x: 316, startPoint y: 211, endPoint x: 312, endPoint y: 190, distance: 21.0
click at [313, 191] on p "Về mặt vận hành và quản trị bộ máy tổ chức, Sydney lần đầu tiên triển khai một …" at bounding box center [474, 215] width 426 height 70
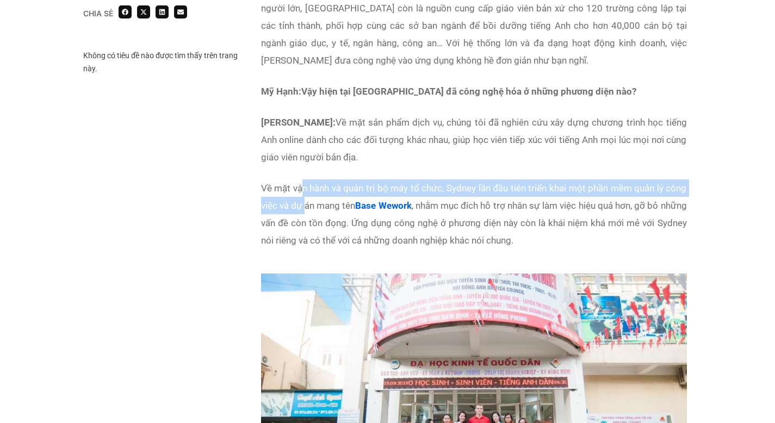
drag, startPoint x: 303, startPoint y: 187, endPoint x: 311, endPoint y: 200, distance: 15.1
click at [311, 200] on p "Về mặt vận hành và quản trị bộ máy tổ chức, Sydney lần đầu tiên triển khai một …" at bounding box center [474, 215] width 426 height 70
click at [314, 203] on p "Về mặt vận hành và quản trị bộ máy tổ chức, Sydney lần đầu tiên triển khai một …" at bounding box center [474, 215] width 426 height 70
drag, startPoint x: 317, startPoint y: 205, endPoint x: 291, endPoint y: 183, distance: 34.0
click at [304, 188] on p "Về mặt vận hành và quản trị bộ máy tổ chức, Sydney lần đầu tiên triển khai một …" at bounding box center [474, 215] width 426 height 70
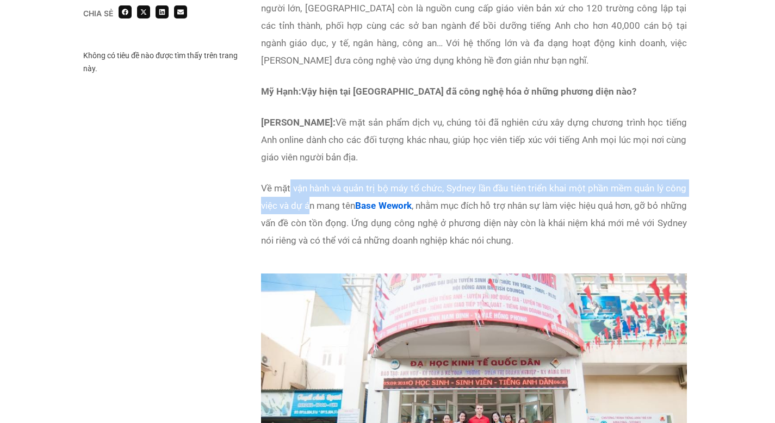
drag, startPoint x: 290, startPoint y: 183, endPoint x: 329, endPoint y: 208, distance: 45.7
click at [320, 205] on p "Về mặt vận hành và quản trị bộ máy tổ chức, Sydney lần đầu tiên triển khai một …" at bounding box center [474, 215] width 426 height 70
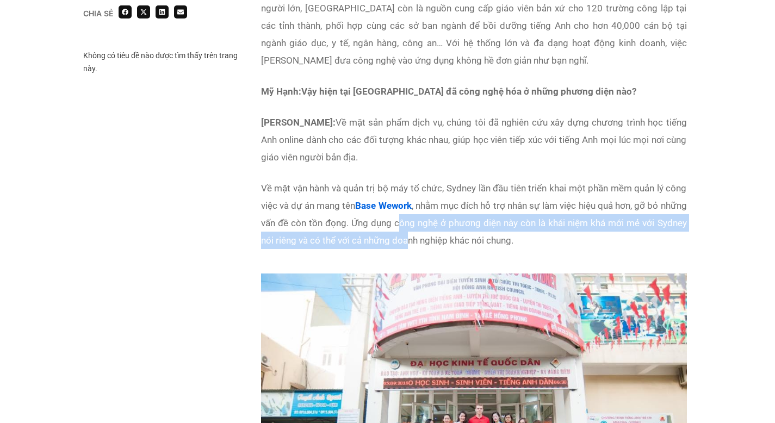
drag, startPoint x: 430, startPoint y: 229, endPoint x: 451, endPoint y: 243, distance: 25.2
click at [441, 241] on p "Về mặt vận hành và quản trị bộ máy tổ chức, Sydney lần đầu tiên triển khai một …" at bounding box center [474, 215] width 426 height 70
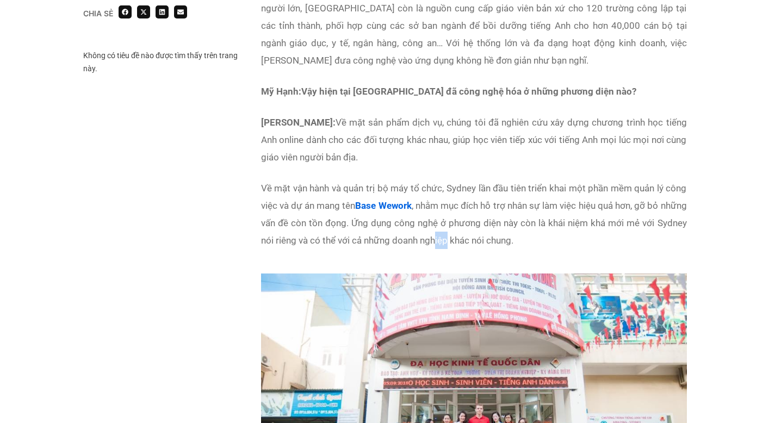
drag, startPoint x: 478, startPoint y: 245, endPoint x: 463, endPoint y: 231, distance: 20.8
click at [467, 234] on p "Về mặt vận hành và quản trị bộ máy tổ chức, Sydney lần đầu tiên triển khai một …" at bounding box center [474, 215] width 426 height 70
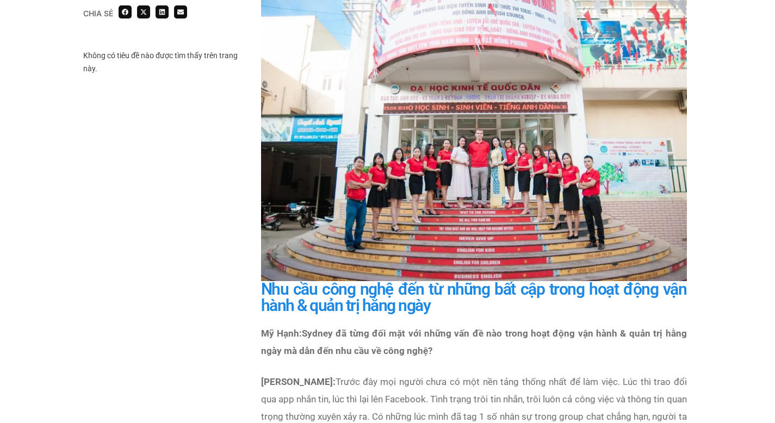
scroll to position [1579, 0]
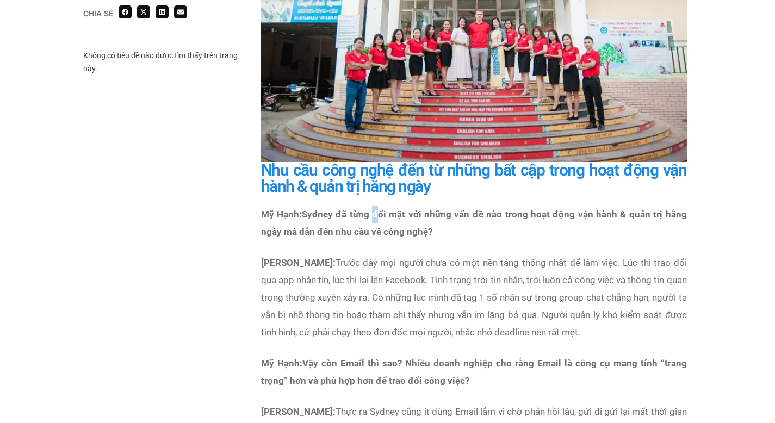
drag, startPoint x: 373, startPoint y: 214, endPoint x: 394, endPoint y: 228, distance: 25.4
click at [390, 227] on icon "Sydney đã từng đối mặt với những vấn đề nào trong hoạt động vận hành & quản trị…" at bounding box center [474, 223] width 426 height 28
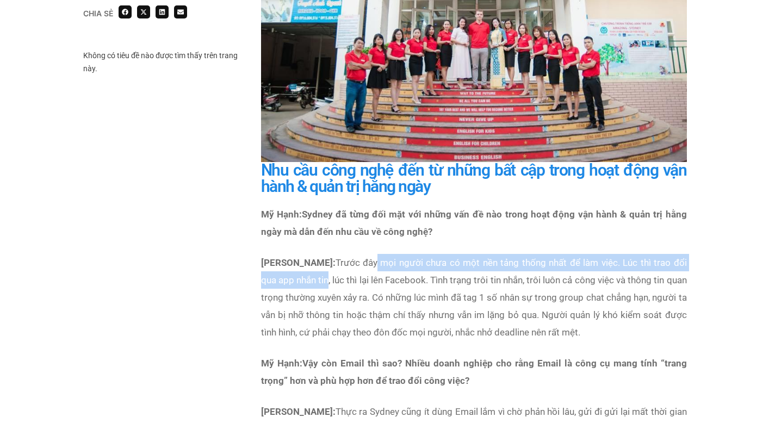
drag, startPoint x: 381, startPoint y: 263, endPoint x: 330, endPoint y: 283, distance: 55.0
click at [330, 283] on p "Anh [PERSON_NAME]: Trước đây mọi người chưa có một nền tảng thống nhất để làm v…" at bounding box center [474, 297] width 426 height 87
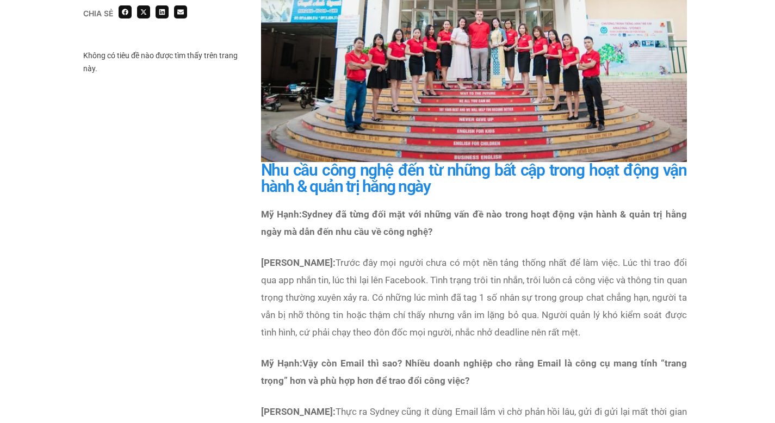
click at [381, 283] on p "Anh [PERSON_NAME]: Trước đây mọi người chưa có một nền tảng thống nhất để làm v…" at bounding box center [474, 297] width 426 height 87
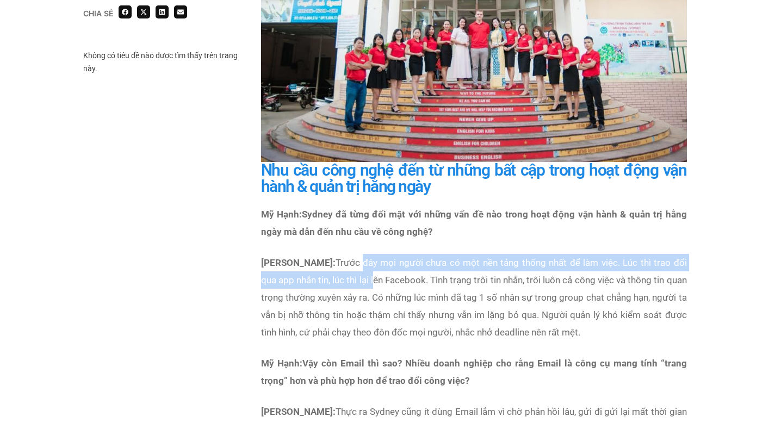
drag, startPoint x: 381, startPoint y: 282, endPoint x: 363, endPoint y: 256, distance: 32.1
click at [367, 257] on p "Anh [PERSON_NAME]: Trước đây mọi người chưa có một nền tảng thống nhất để làm v…" at bounding box center [474, 297] width 426 height 87
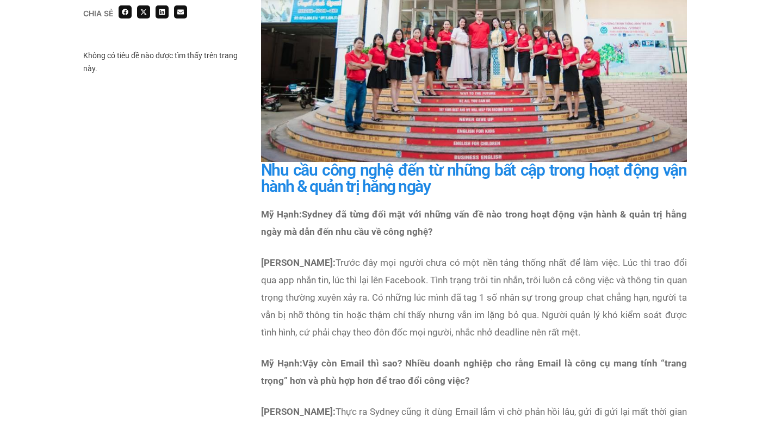
click at [356, 256] on p "Anh [PERSON_NAME]: Trước đây mọi người chưa có một nền tảng thống nhất để làm v…" at bounding box center [474, 297] width 426 height 87
drag, startPoint x: 336, startPoint y: 258, endPoint x: 427, endPoint y: 279, distance: 93.3
click at [419, 277] on p "Anh [PERSON_NAME]: Trước đây mọi người chưa có một nền tảng thống nhất để làm v…" at bounding box center [474, 297] width 426 height 87
click at [434, 282] on p "Anh [PERSON_NAME]: Trước đây mọi người chưa có một nền tảng thống nhất để làm v…" at bounding box center [474, 297] width 426 height 87
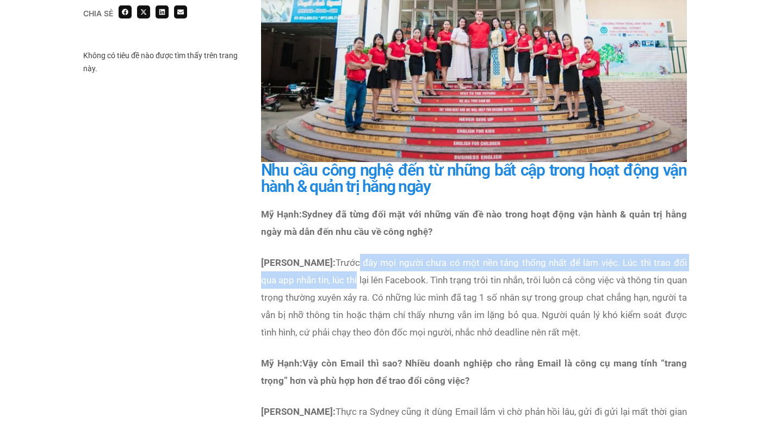
drag, startPoint x: 362, startPoint y: 282, endPoint x: 366, endPoint y: 252, distance: 30.2
drag, startPoint x: 376, startPoint y: 261, endPoint x: 391, endPoint y: 279, distance: 22.8
click at [391, 279] on p "Anh [PERSON_NAME]: Trước đây mọi người chưa có một nền tảng thống nhất để làm v…" at bounding box center [474, 297] width 426 height 87
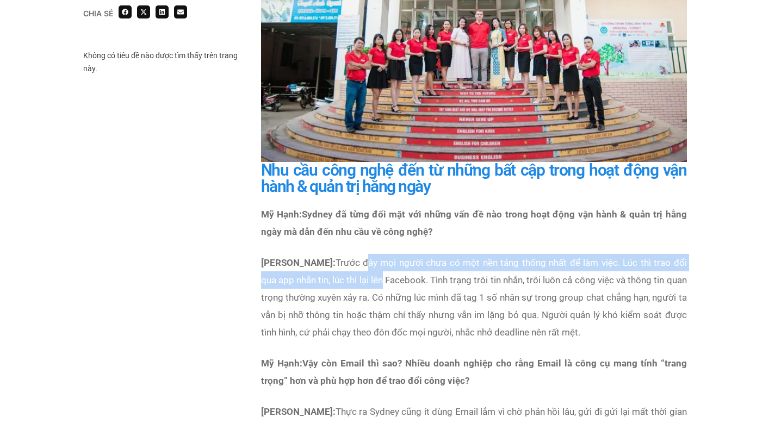
click at [388, 284] on p "Anh [PERSON_NAME]: Trước đây mọi người chưa có một nền tảng thống nhất để làm v…" at bounding box center [474, 297] width 426 height 87
drag, startPoint x: 370, startPoint y: 286, endPoint x: 366, endPoint y: 259, distance: 26.4
click at [366, 261] on p "Anh [PERSON_NAME]: Trước đây mọi người chưa có một nền tảng thống nhất để làm v…" at bounding box center [474, 297] width 426 height 87
click at [366, 259] on p "Anh [PERSON_NAME]: Trước đây mọi người chưa có một nền tảng thống nhất để làm v…" at bounding box center [474, 297] width 426 height 87
drag, startPoint x: 387, startPoint y: 260, endPoint x: 394, endPoint y: 282, distance: 23.4
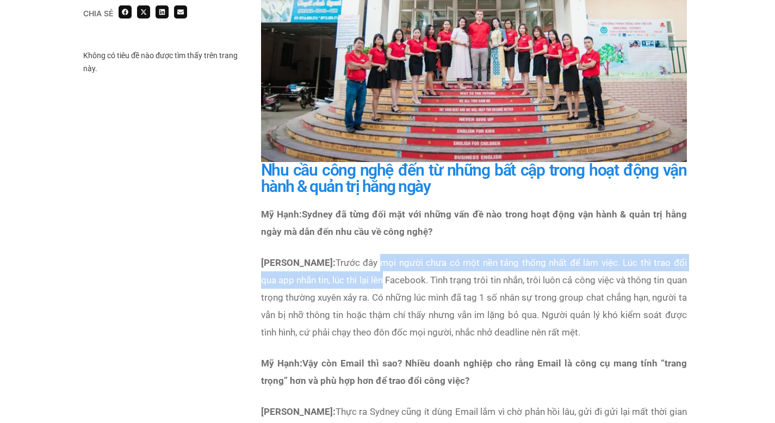
click at [393, 280] on p "Anh [PERSON_NAME]: Trước đây mọi người chưa có một nền tảng thống nhất để làm v…" at bounding box center [474, 297] width 426 height 87
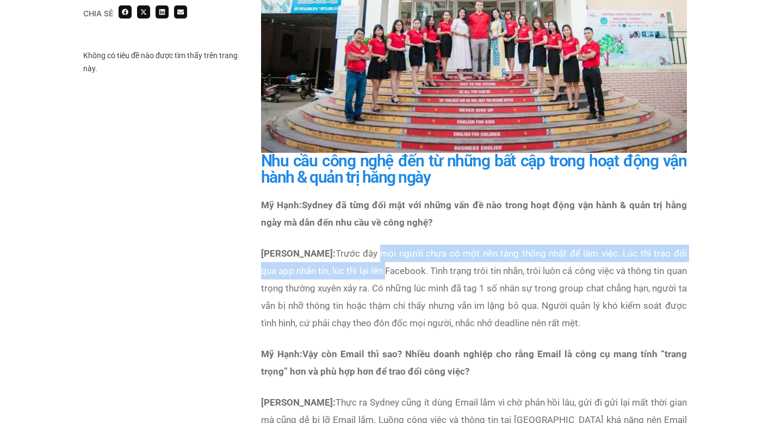
scroll to position [1588, 0]
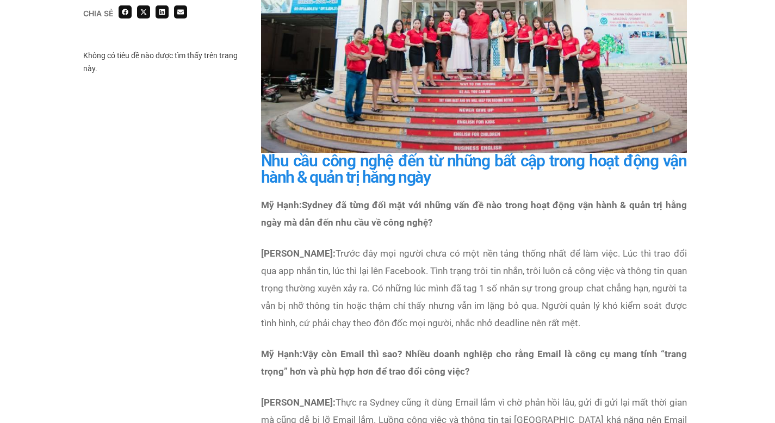
click at [424, 297] on p "Anh [PERSON_NAME]: Trước đây mọi người chưa có một nền tảng thống nhất để làm v…" at bounding box center [474, 288] width 426 height 87
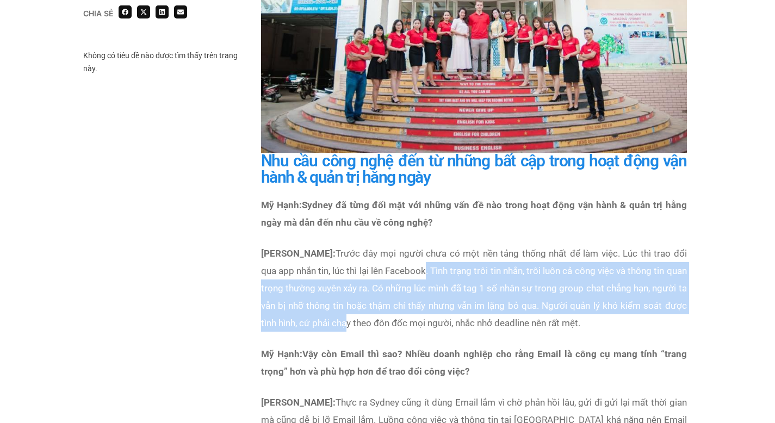
drag, startPoint x: 435, startPoint y: 274, endPoint x: 392, endPoint y: 320, distance: 63.1
click at [392, 320] on p "Anh [PERSON_NAME]: Trước đây mọi người chưa có một nền tảng thống nhất để làm v…" at bounding box center [474, 288] width 426 height 87
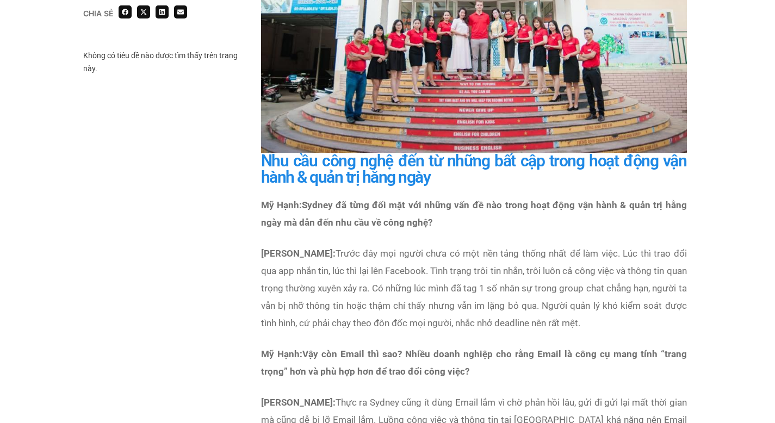
click at [423, 327] on p "Anh [PERSON_NAME]: Trước đây mọi người chưa có một nền tảng thống nhất để làm v…" at bounding box center [474, 288] width 426 height 87
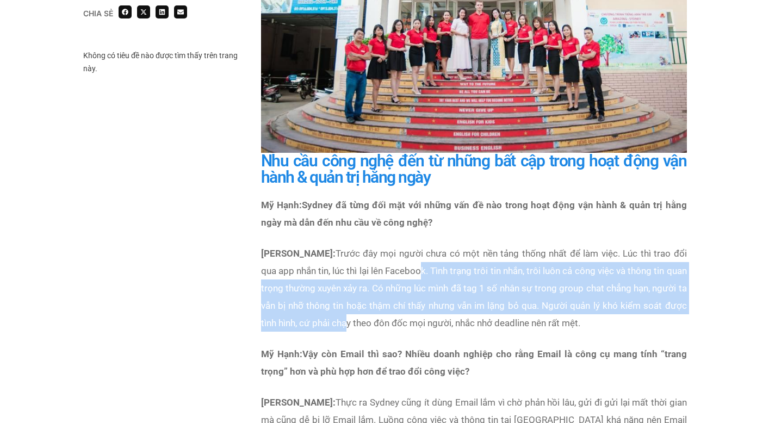
drag, startPoint x: 390, startPoint y: 325, endPoint x: 430, endPoint y: 270, distance: 68.1
click at [430, 270] on p "Anh [PERSON_NAME]: Trước đây mọi người chưa có một nền tảng thống nhất để làm v…" at bounding box center [474, 288] width 426 height 87
drag, startPoint x: 404, startPoint y: 277, endPoint x: 424, endPoint y: 325, distance: 51.2
click at [407, 320] on p "Anh [PERSON_NAME]: Trước đây mọi người chưa có một nền tảng thống nhất để làm v…" at bounding box center [474, 288] width 426 height 87
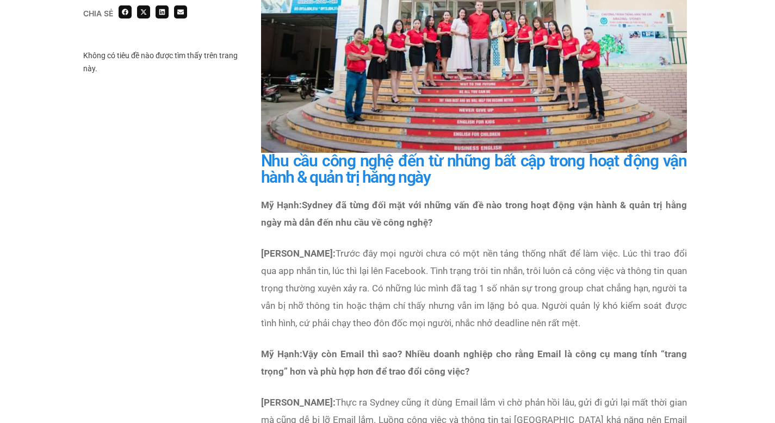
click at [443, 325] on p "Anh [PERSON_NAME]: Trước đây mọi người chưa có một nền tảng thống nhất để làm v…" at bounding box center [474, 288] width 426 height 87
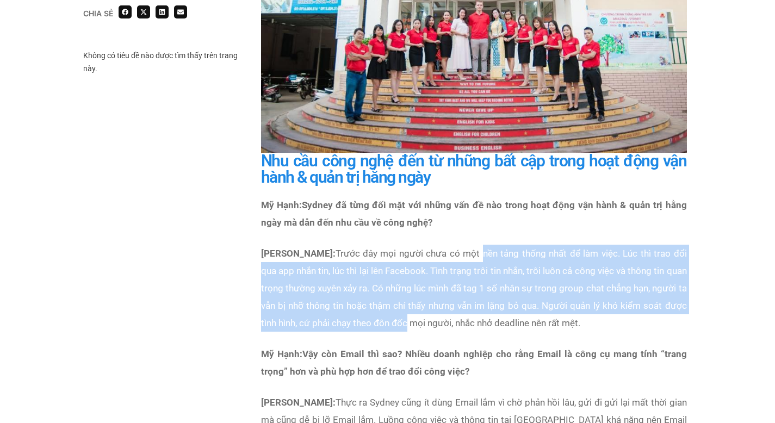
drag, startPoint x: 452, startPoint y: 313, endPoint x: 489, endPoint y: 260, distance: 64.9
click at [488, 261] on p "Anh [PERSON_NAME]: Trước đây mọi người chưa có một nền tảng thống nhất để làm v…" at bounding box center [474, 288] width 426 height 87
click at [489, 260] on p "Anh [PERSON_NAME]: Trước đây mọi người chưa có một nền tảng thống nhất để làm v…" at bounding box center [474, 288] width 426 height 87
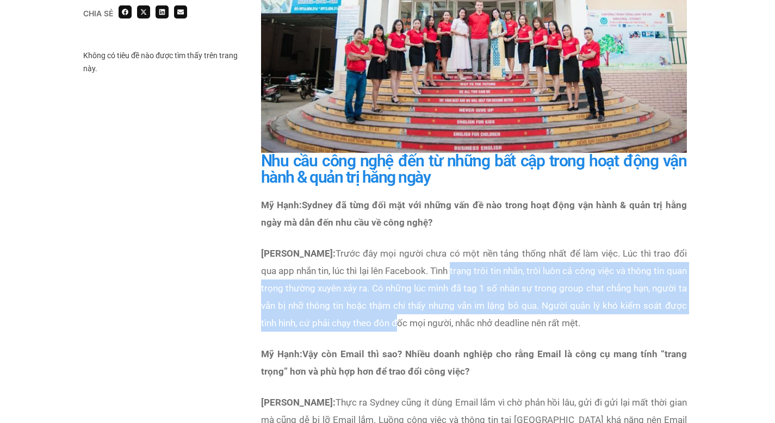
drag, startPoint x: 460, startPoint y: 277, endPoint x: 440, endPoint y: 320, distance: 47.0
click at [441, 320] on p "Anh [PERSON_NAME]: Trước đây mọi người chưa có một nền tảng thống nhất để làm v…" at bounding box center [474, 288] width 426 height 87
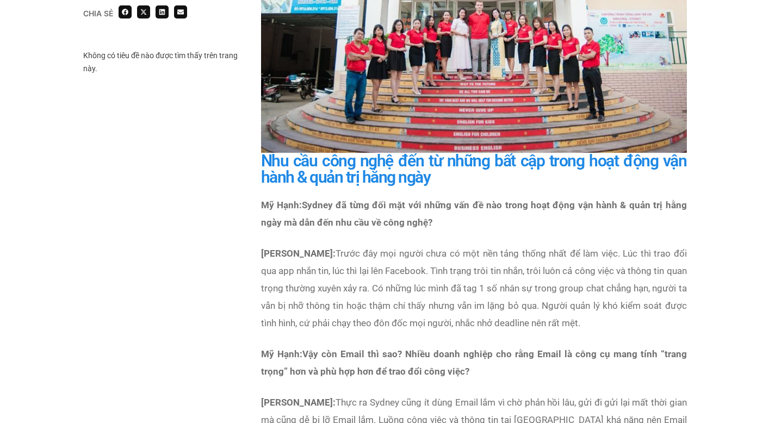
click at [483, 320] on p "Anh [PERSON_NAME]: Trước đây mọi người chưa có một nền tảng thống nhất để làm v…" at bounding box center [474, 288] width 426 height 87
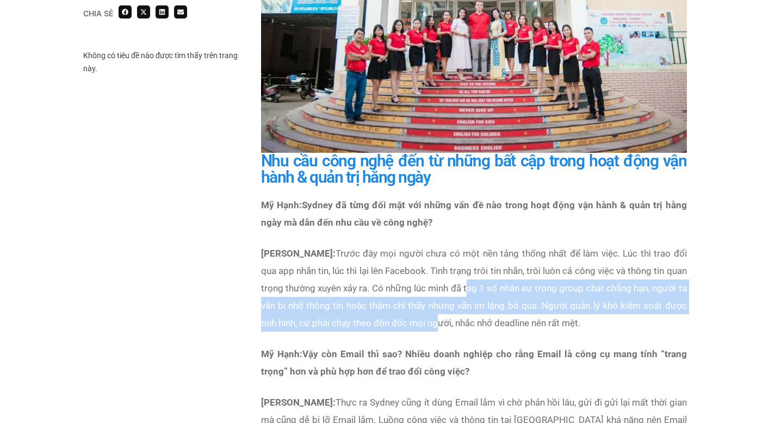
drag, startPoint x: 484, startPoint y: 320, endPoint x: 497, endPoint y: 279, distance: 43.2
click at [496, 280] on p "Anh [PERSON_NAME]: Trước đây mọi người chưa có một nền tảng thống nhất để làm v…" at bounding box center [474, 288] width 426 height 87
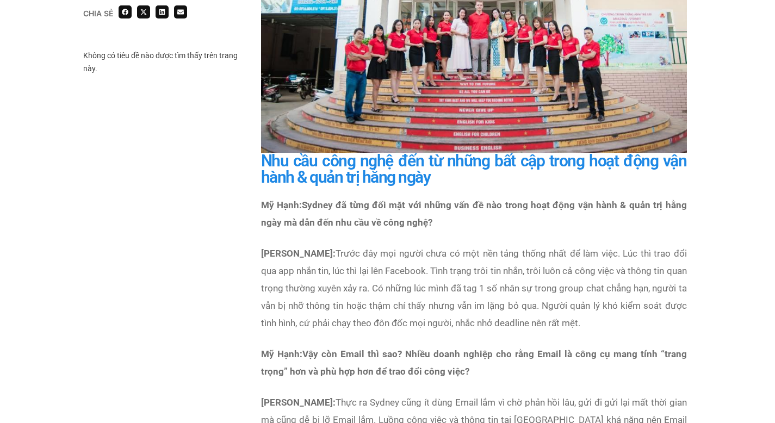
click at [497, 276] on p "Anh [PERSON_NAME]: Trước đây mọi người chưa có một nền tảng thống nhất để làm v…" at bounding box center [474, 288] width 426 height 87
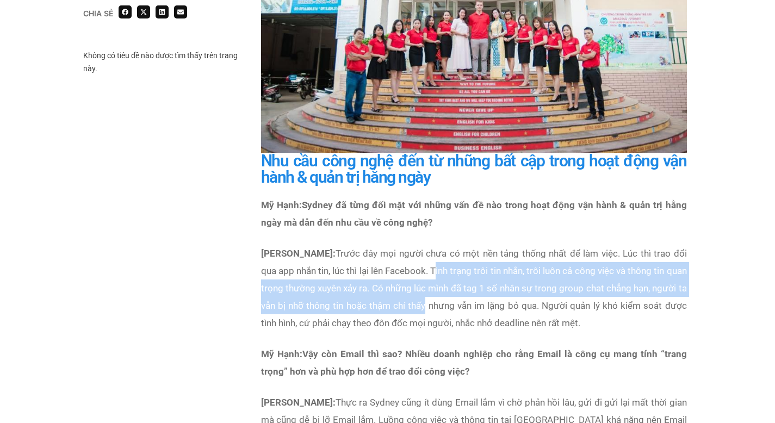
drag, startPoint x: 446, startPoint y: 267, endPoint x: 480, endPoint y: 313, distance: 57.2
click at [471, 307] on p "Anh [PERSON_NAME]: Trước đây mọi người chưa có một nền tảng thống nhất để làm v…" at bounding box center [474, 288] width 426 height 87
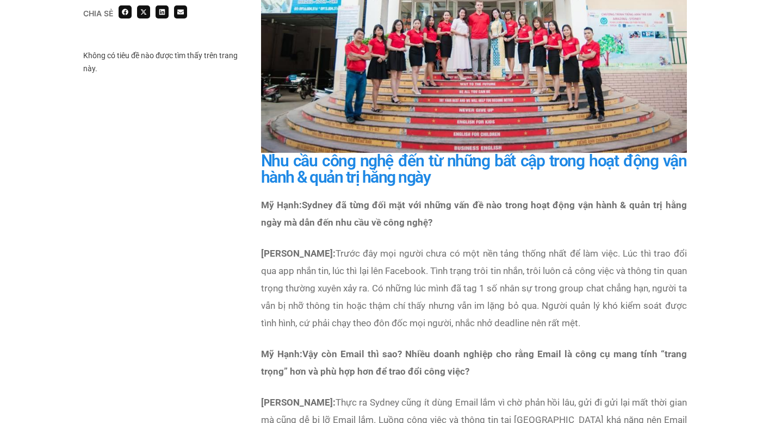
click at [492, 318] on p "Anh [PERSON_NAME]: Trước đây mọi người chưa có một nền tảng thống nhất để làm v…" at bounding box center [474, 288] width 426 height 87
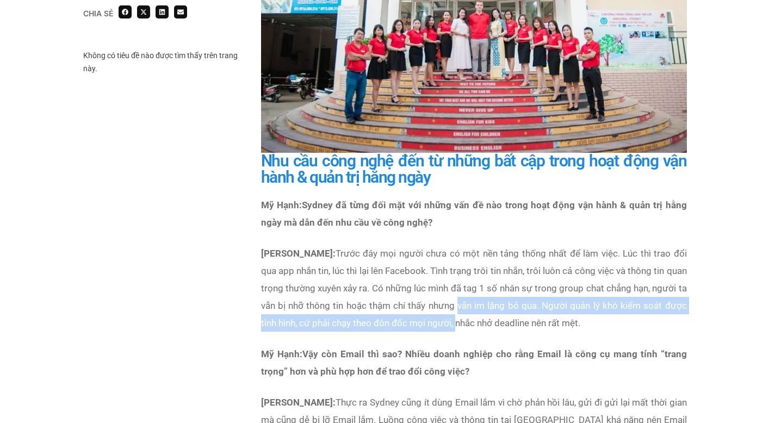
drag, startPoint x: 502, startPoint y: 321, endPoint x: 501, endPoint y: 286, distance: 35.4
click at [502, 289] on p "Anh [PERSON_NAME]: Trước đây mọi người chưa có một nền tảng thống nhất để làm v…" at bounding box center [474, 288] width 426 height 87
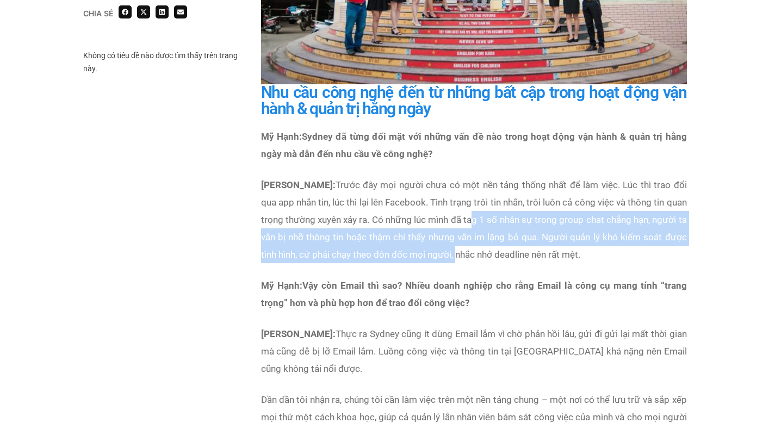
scroll to position [1765, 0]
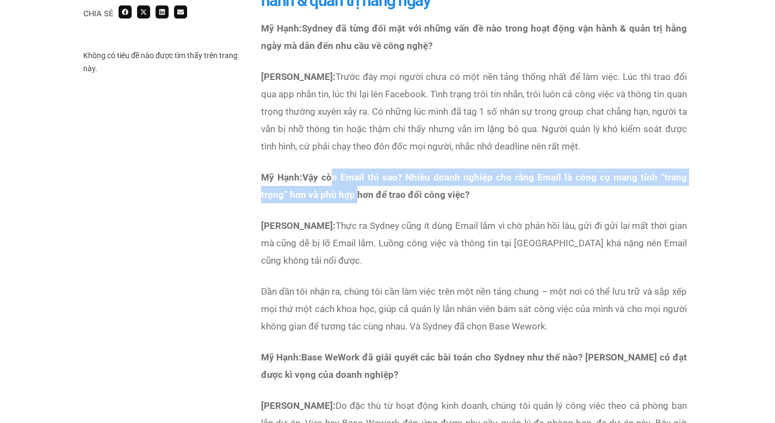
drag, startPoint x: 333, startPoint y: 175, endPoint x: 371, endPoint y: 198, distance: 44.7
click at [356, 193] on icon "Vậy còn Email thì sao? Nhiều doanh nghiệp cho rằng Email là công cụ mang tính “…" at bounding box center [474, 186] width 426 height 28
drag, startPoint x: 384, startPoint y: 199, endPoint x: 367, endPoint y: 175, distance: 30.0
click at [378, 176] on icon "Vậy còn Email thì sao? Nhiều doanh nghiệp cho rằng Email là công cụ mang tính “…" at bounding box center [474, 186] width 426 height 28
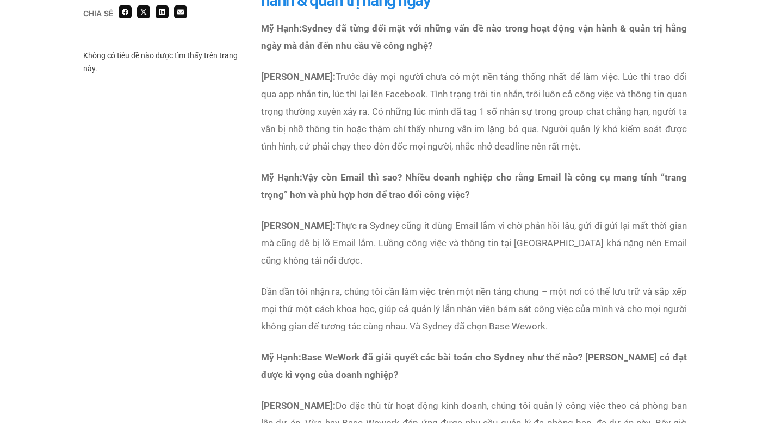
click at [319, 172] on icon "Vậy còn Email thì sao? Nhiều doanh nghiệp cho rằng Email là công cụ mang tính “…" at bounding box center [474, 186] width 426 height 28
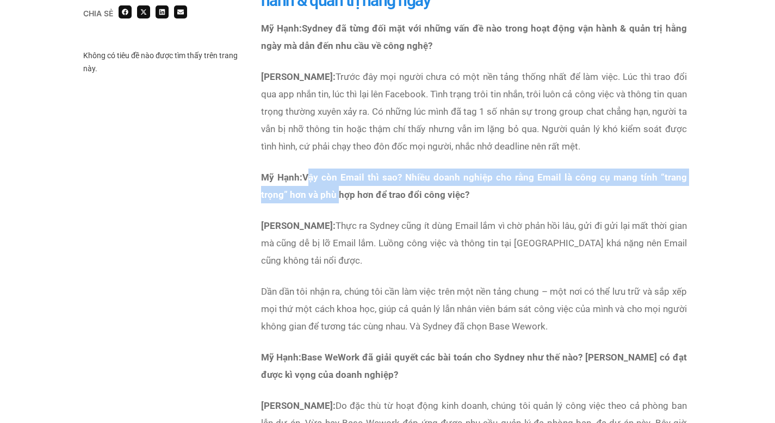
drag, startPoint x: 309, startPoint y: 181, endPoint x: 362, endPoint y: 203, distance: 57.3
click at [344, 195] on icon "Vậy còn Email thì sao? Nhiều doanh nghiệp cho rằng Email là công cụ mang tính “…" at bounding box center [474, 186] width 426 height 28
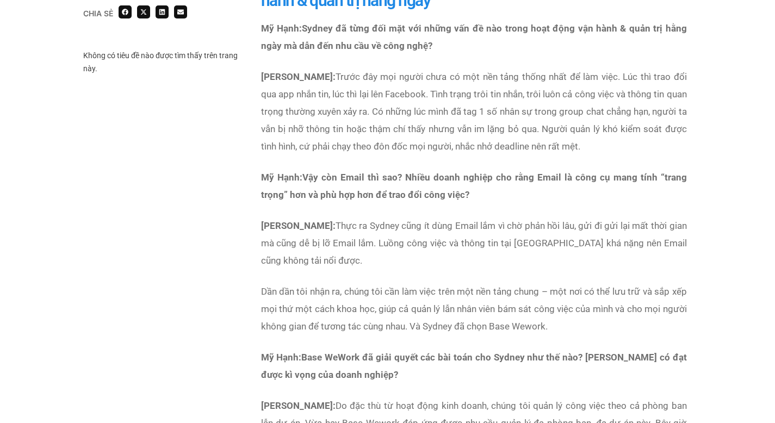
click at [369, 205] on div "Mỹ Hạnh: Sydney đã từng đối mặt với những vấn đề nào trong hoạt động vận hành &…" at bounding box center [474, 349] width 426 height 658
drag, startPoint x: 395, startPoint y: 201, endPoint x: 350, endPoint y: 180, distance: 49.9
click at [354, 181] on p "Mỹ Hạnh: Vậy còn Email thì sao? Nhiều doanh nghiệp cho rằng Email là công cụ ma…" at bounding box center [474, 186] width 426 height 35
drag, startPoint x: 307, startPoint y: 170, endPoint x: 314, endPoint y: 190, distance: 21.5
click at [307, 171] on p "Mỹ Hạnh: Vậy còn Email thì sao? Nhiều doanh nghiệp cho rằng Email là công cụ ma…" at bounding box center [474, 186] width 426 height 35
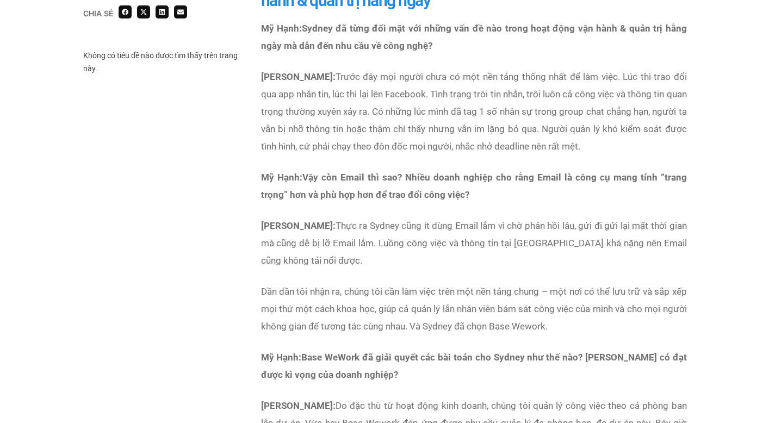
drag
click at [334, 215] on div "Mỹ Hạnh: Sydney đã từng đối mặt với những vấn đề nào trong hoạt động vận hành &…" at bounding box center [474, 349] width 426 height 658
click at [358, 239] on p "[PERSON_NAME]: Thực ra Sydney cũng ít dùng Email lắm vì chờ phản hồi lâu, gửi đ…" at bounding box center [474, 243] width 426 height 52
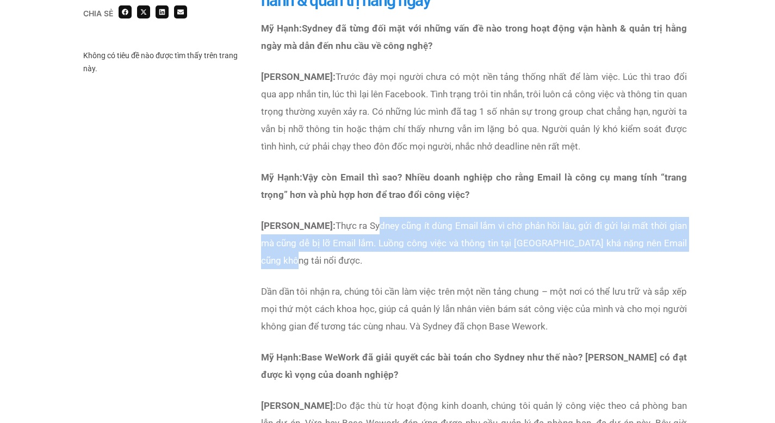
click at [275, 257] on p "[PERSON_NAME]: Thực ra Sydney cũng ít dùng Email lắm vì chờ phản hồi lâu, gửi đ…" at bounding box center [474, 243] width 426 height 52
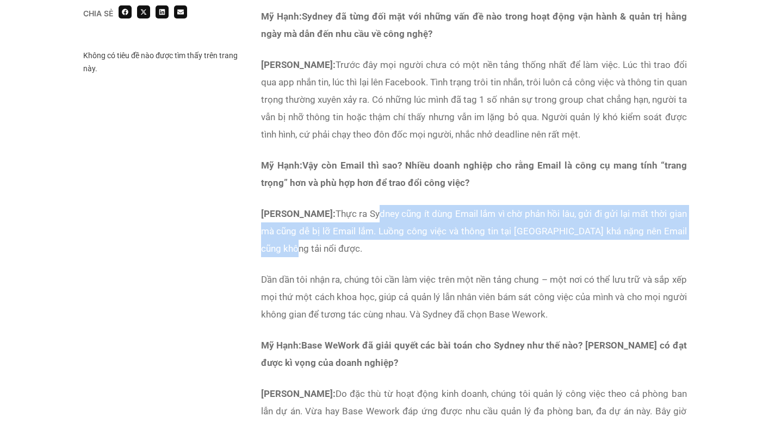
scroll to position [1778, 0]
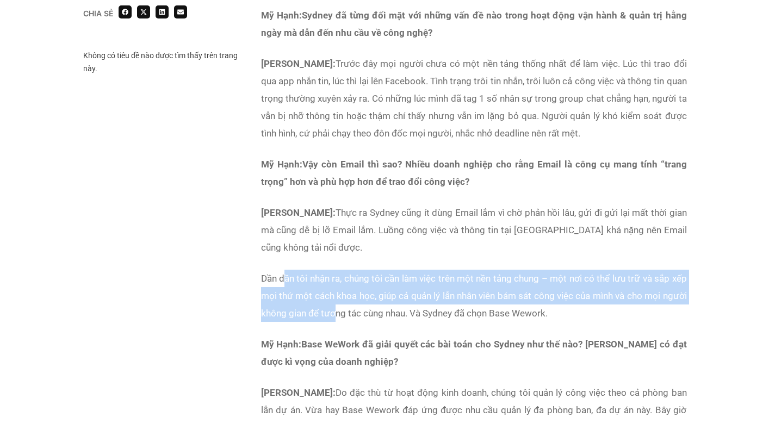
click at [336, 311] on p "Dần dần tôi nhận ra, chúng tôi cần làm việc trên một nền tảng chung – một nơi c…" at bounding box center [474, 296] width 426 height 52
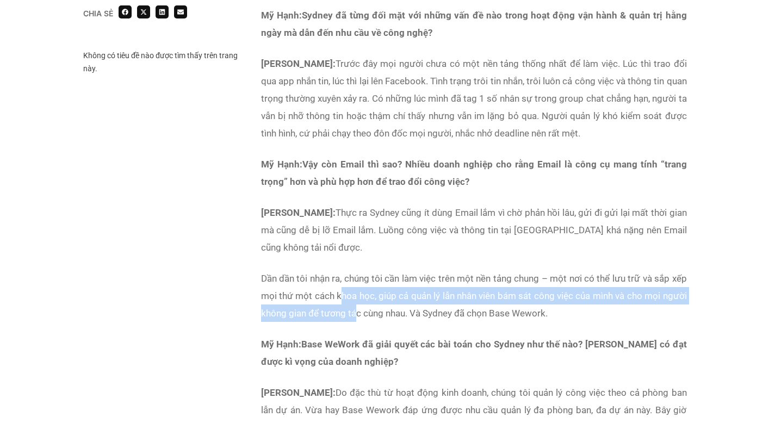
click at [341, 286] on p "Dần dần tôi nhận ra, chúng tôi cần làm việc trên một nền tảng chung – một nơi c…" at bounding box center [474, 296] width 426 height 52
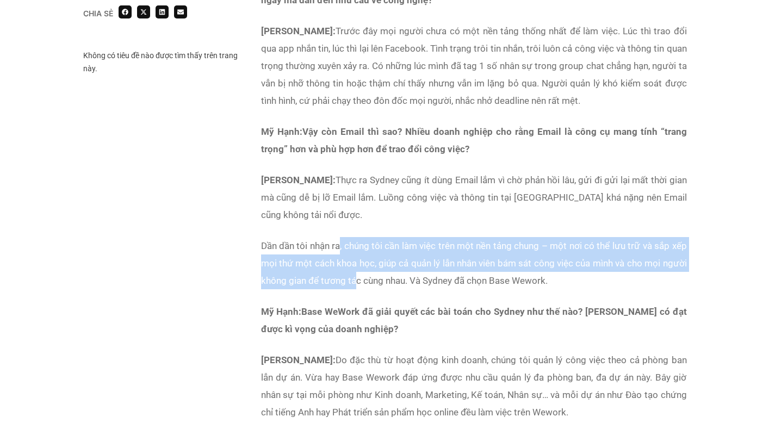
scroll to position [1867, 0]
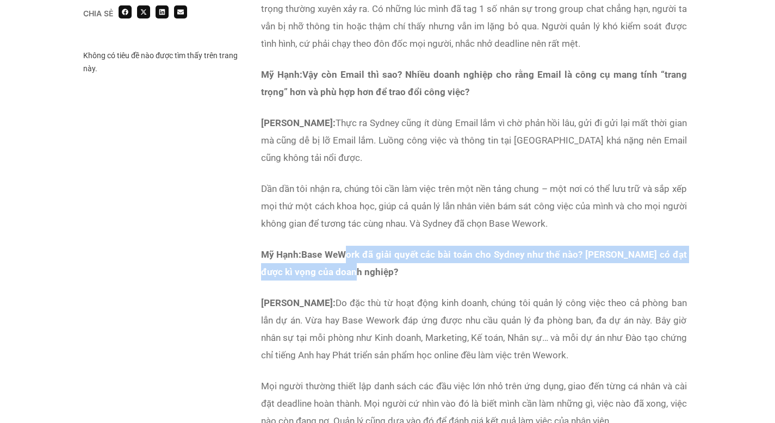
click at [332, 282] on div "Mỹ Hạnh: Sydney đã từng đối mặt với những vấn đề nào trong hoạt động vận hành &…" at bounding box center [474, 246] width 426 height 658
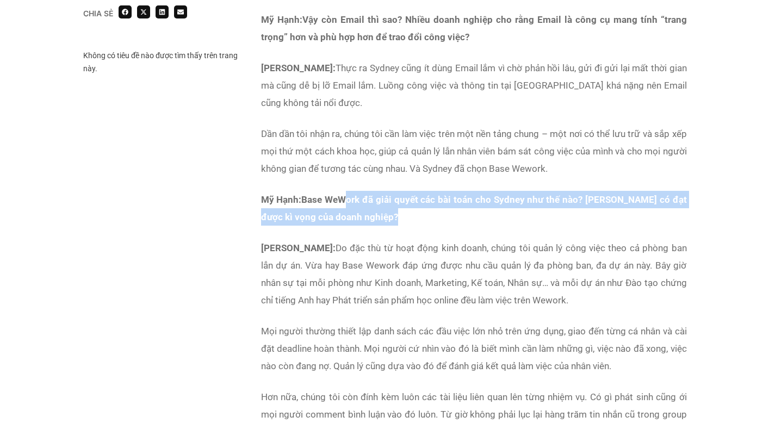
scroll to position [1967, 0]
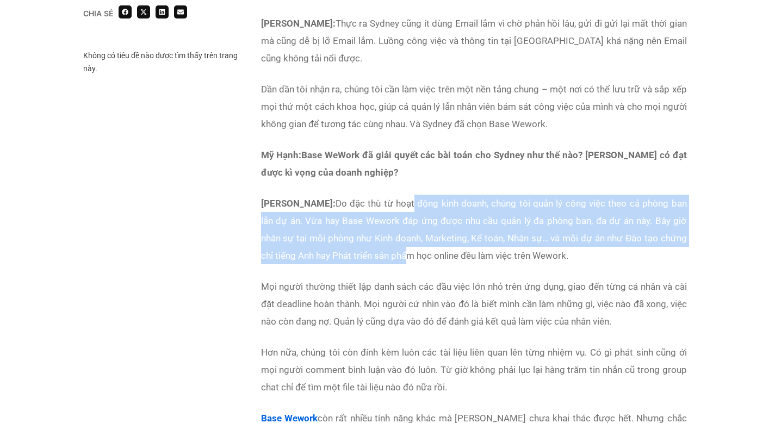
click at [410, 260] on p "[PERSON_NAME]: Do đặc thù từ hoạt động kinh doanh, chúng tôi quản lý công việc …" at bounding box center [474, 230] width 426 height 70
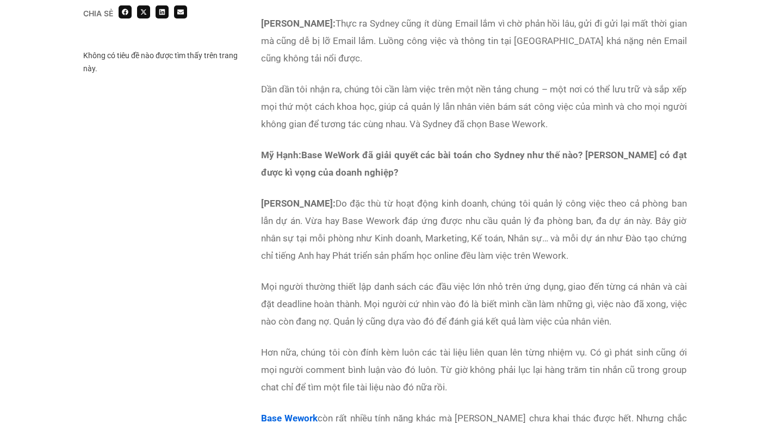
click at [430, 263] on p "[PERSON_NAME]: Do đặc thù từ hoạt động kinh doanh, chúng tôi quản lý công việc …" at bounding box center [474, 230] width 426 height 70
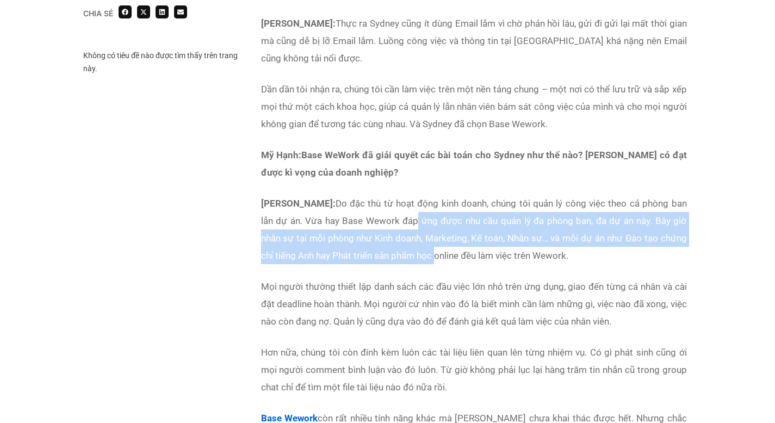
click at [417, 214] on p "[PERSON_NAME]: Do đặc thù từ hoạt động kinh doanh, chúng tôi quản lý công việc …" at bounding box center [474, 230] width 426 height 70
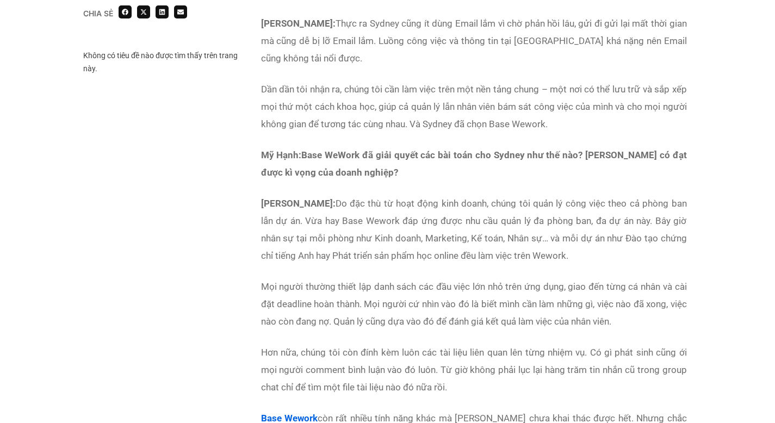
click at [410, 214] on p "[PERSON_NAME]: Do đặc thù từ hoạt động kinh doanh, chúng tôi quản lý công việc …" at bounding box center [474, 230] width 426 height 70
click at [376, 238] on p "[PERSON_NAME]: Do đặc thù từ hoạt động kinh doanh, chúng tôi quản lý công việc …" at bounding box center [474, 230] width 426 height 70
click at [395, 246] on p "[PERSON_NAME]: Do đặc thù từ hoạt động kinh doanh, chúng tôi quản lý công việc …" at bounding box center [474, 230] width 426 height 70
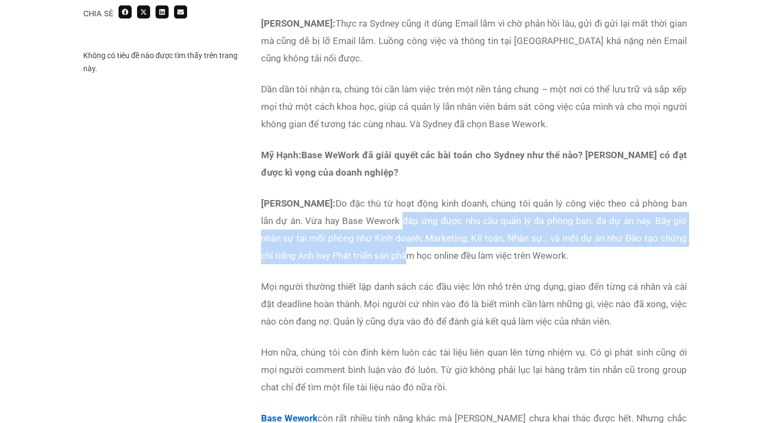
click at [393, 212] on p "[PERSON_NAME]: Do đặc thù từ hoạt động kinh doanh, chúng tôi quản lý công việc …" at bounding box center [474, 230] width 426 height 70
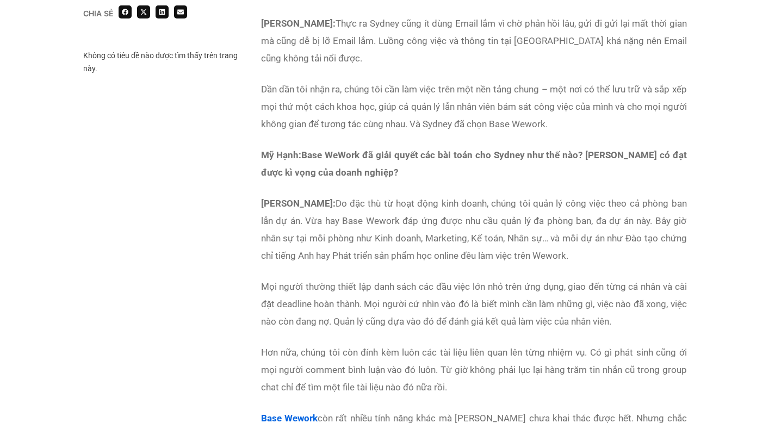
click at [381, 196] on p "[PERSON_NAME]: Do đặc thù từ hoạt động kinh doanh, chúng tôi quản lý công việc …" at bounding box center [474, 230] width 426 height 70
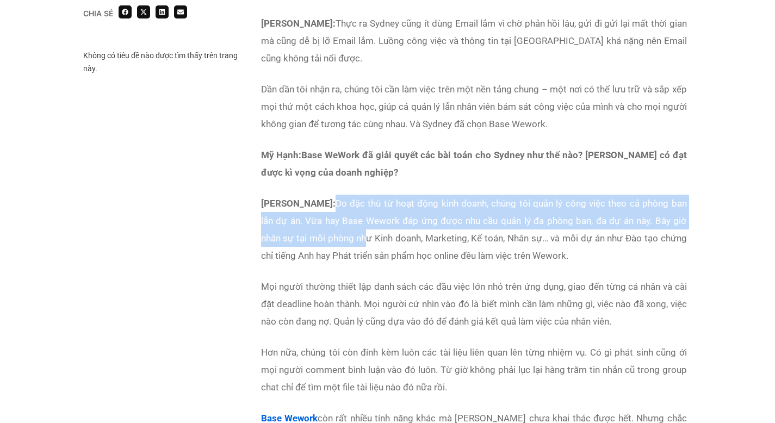
click at [369, 236] on p "[PERSON_NAME]: Do đặc thù từ hoạt động kinh doanh, chúng tôi quản lý công việc …" at bounding box center [474, 230] width 426 height 70
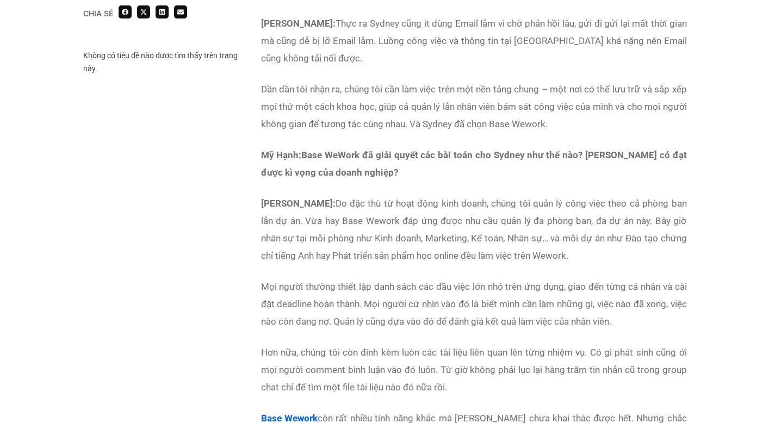
click at [391, 251] on p "[PERSON_NAME]: Do đặc thù từ hoạt động kinh doanh, chúng tôi quản lý công việc …" at bounding box center [474, 230] width 426 height 70
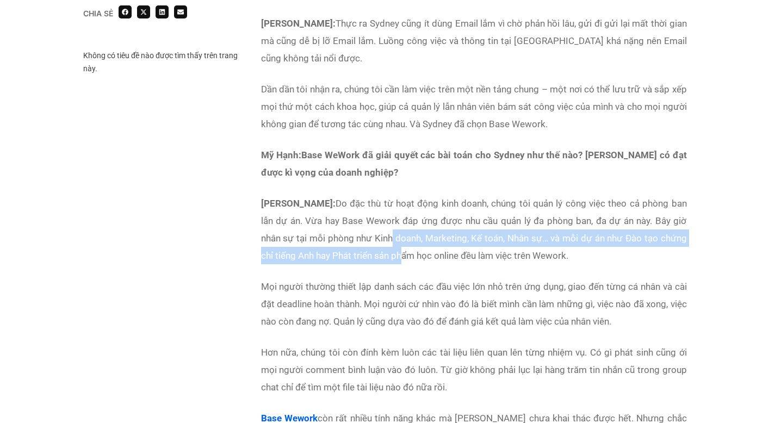
click at [382, 218] on p "[PERSON_NAME]: Do đặc thù từ hoạt động kinh doanh, chúng tôi quản lý công việc …" at bounding box center [474, 230] width 426 height 70
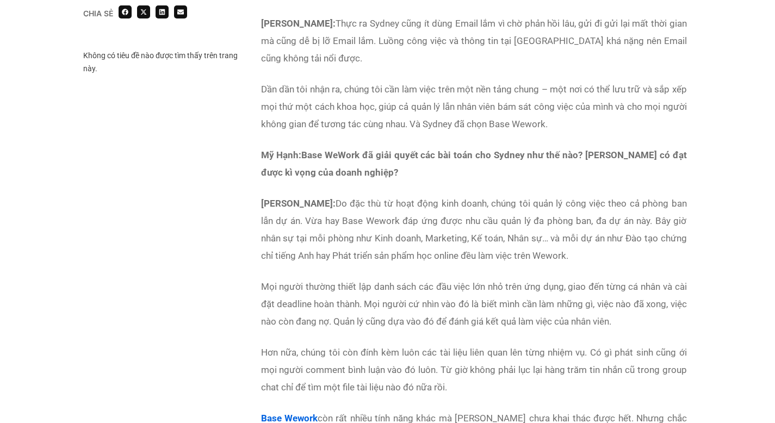
click at [362, 200] on p "[PERSON_NAME]: Do đặc thù từ hoạt động kinh doanh, chúng tôi quản lý công việc …" at bounding box center [474, 230] width 426 height 70
click at [379, 255] on p "[PERSON_NAME]: Do đặc thù từ hoạt động kinh doanh, chúng tôi quản lý công việc …" at bounding box center [474, 230] width 426 height 70
click at [390, 258] on p "[PERSON_NAME]: Do đặc thù từ hoạt động kinh doanh, chúng tôi quản lý công việc …" at bounding box center [474, 230] width 426 height 70
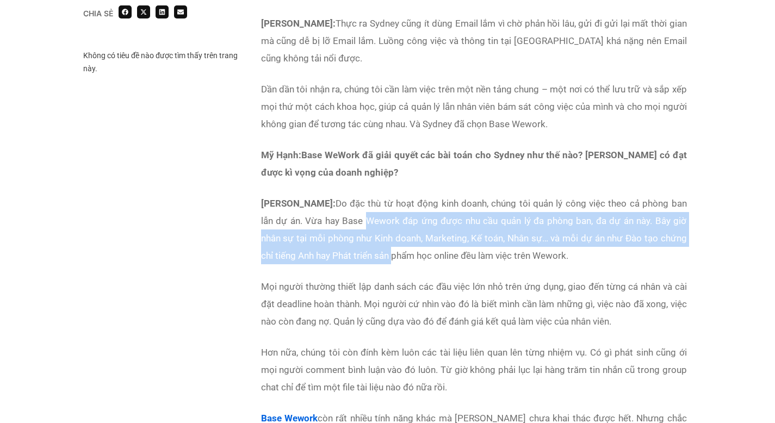
click at [370, 206] on p "[PERSON_NAME]: Do đặc thù từ hoạt động kinh doanh, chúng tôi quản lý công việc …" at bounding box center [474, 230] width 426 height 70
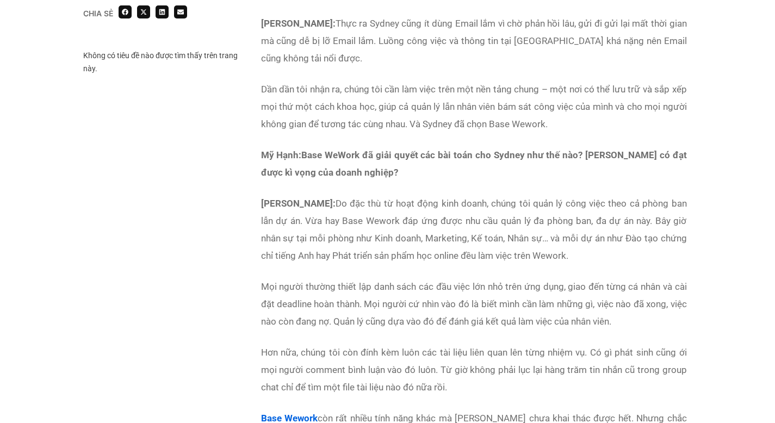
click at [356, 196] on p "[PERSON_NAME]: Do đặc thù từ hoạt động kinh doanh, chúng tôi quản lý công việc …" at bounding box center [474, 230] width 426 height 70
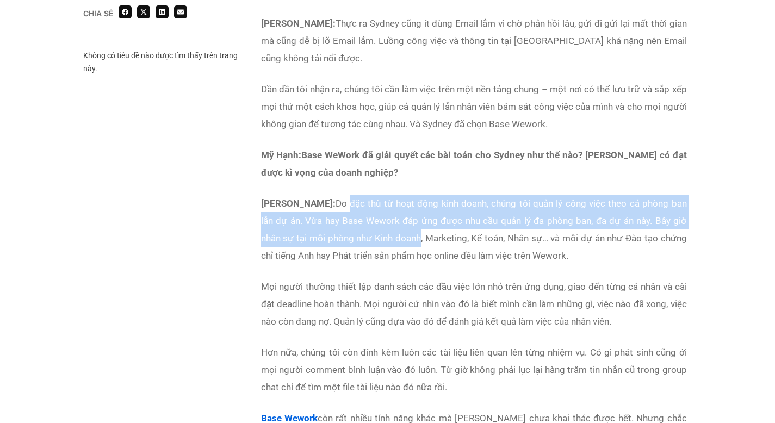
click at [418, 251] on p "[PERSON_NAME]: Do đặc thù từ hoạt động kinh doanh, chúng tôi quản lý công việc …" at bounding box center [474, 230] width 426 height 70
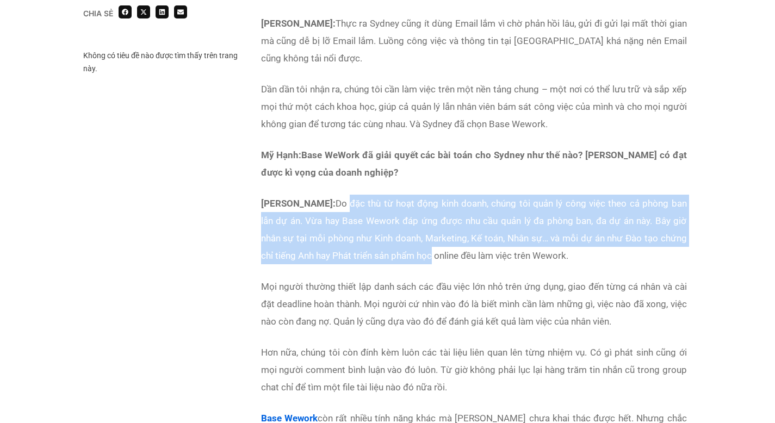
click at [435, 257] on p "[PERSON_NAME]: Do đặc thù từ hoạt động kinh doanh, chúng tôi quản lý công việc …" at bounding box center [474, 230] width 426 height 70
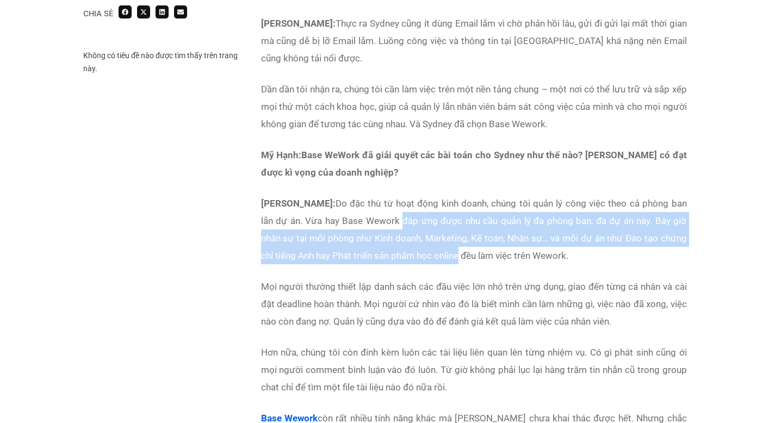
click at [405, 210] on p "[PERSON_NAME]: Do đặc thù từ hoạt động kinh doanh, chúng tôi quản lý công việc …" at bounding box center [474, 230] width 426 height 70
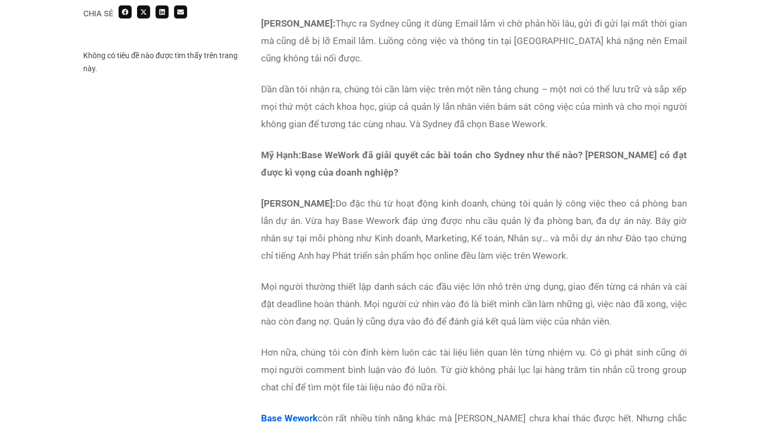
click at [393, 199] on p "[PERSON_NAME]: Do đặc thù từ hoạt động kinh doanh, chúng tôi quản lý công việc …" at bounding box center [474, 230] width 426 height 70
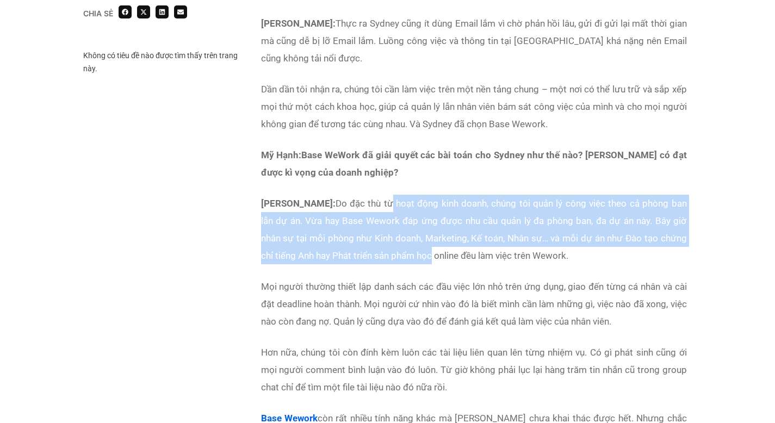
click at [435, 251] on p "[PERSON_NAME]: Do đặc thù từ hoạt động kinh doanh, chúng tôi quản lý công việc …" at bounding box center [474, 230] width 426 height 70
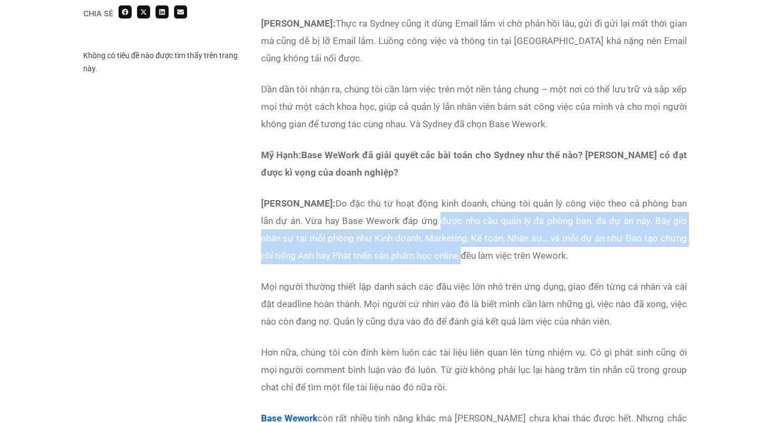
click at [440, 213] on p "[PERSON_NAME]: Do đặc thù từ hoạt động kinh doanh, chúng tôi quản lý công việc …" at bounding box center [474, 230] width 426 height 70
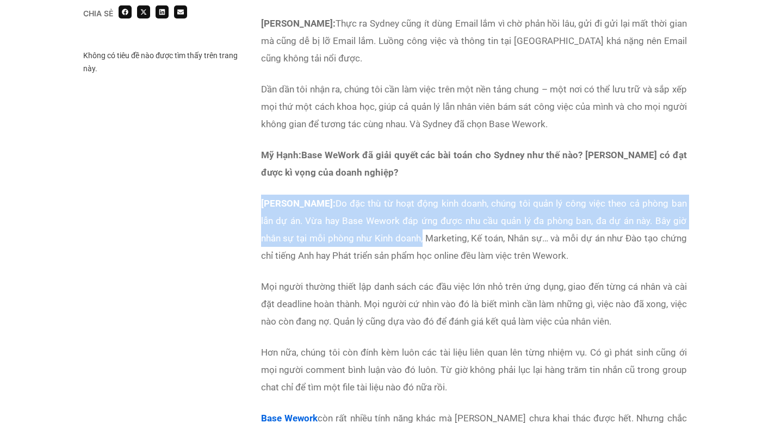
click at [427, 247] on div "Mỹ Hạnh: Sydney đã từng đối mặt với những vấn đề nào trong hoạt động vận hành &…" at bounding box center [474, 146] width 426 height 658
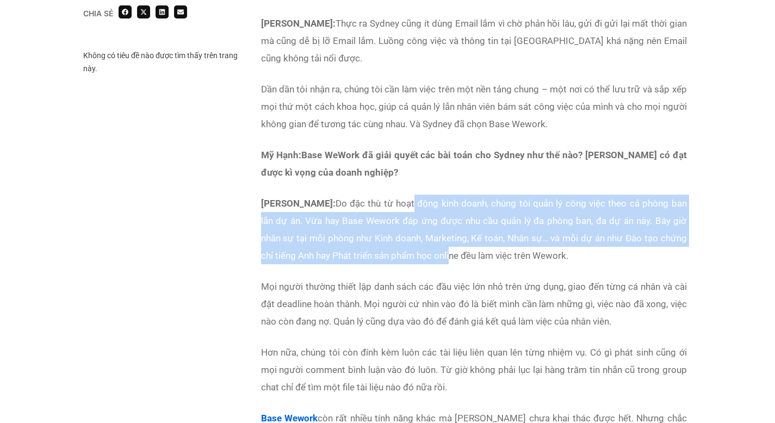
click at [416, 197] on p "[PERSON_NAME]: Do đặc thù từ hoạt động kinh doanh, chúng tôi quản lý công việc …" at bounding box center [474, 230] width 426 height 70
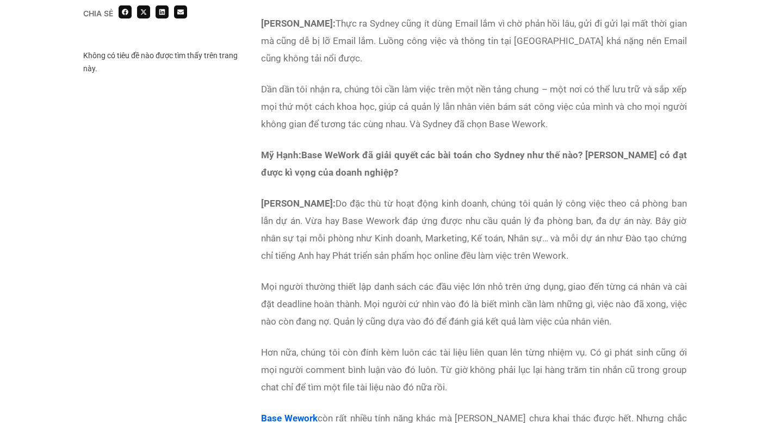
click at [421, 248] on p "[PERSON_NAME]: Do đặc thù từ hoạt động kinh doanh, chúng tôi quản lý công việc …" at bounding box center [474, 230] width 426 height 70
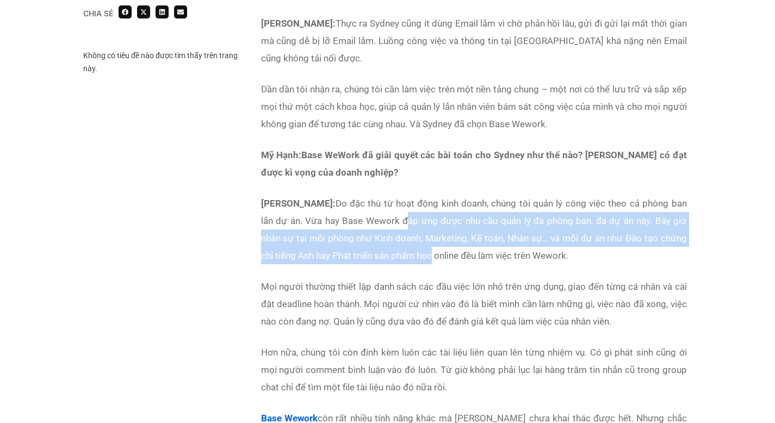
click at [405, 211] on p "[PERSON_NAME]: Do đặc thù từ hoạt động kinh doanh, chúng tôi quản lý công việc …" at bounding box center [474, 230] width 426 height 70
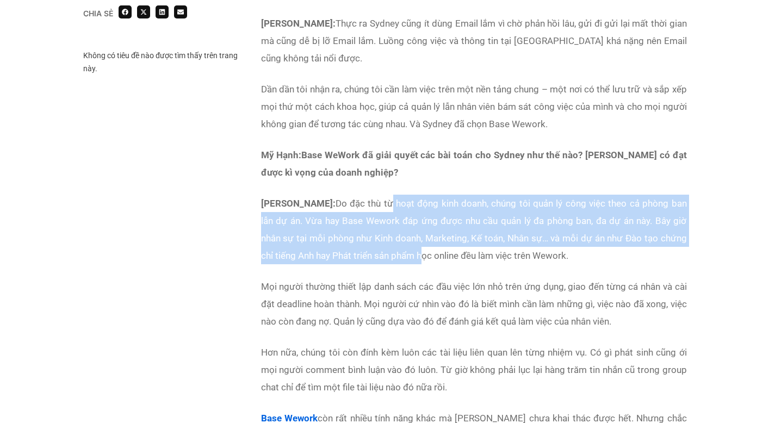
click at [426, 262] on p "[PERSON_NAME]: Do đặc thù từ hoạt động kinh doanh, chúng tôi quản lý công việc …" at bounding box center [474, 230] width 426 height 70
click at [397, 195] on p "[PERSON_NAME]: Do đặc thù từ hoạt động kinh doanh, chúng tôi quản lý công việc …" at bounding box center [474, 230] width 426 height 70
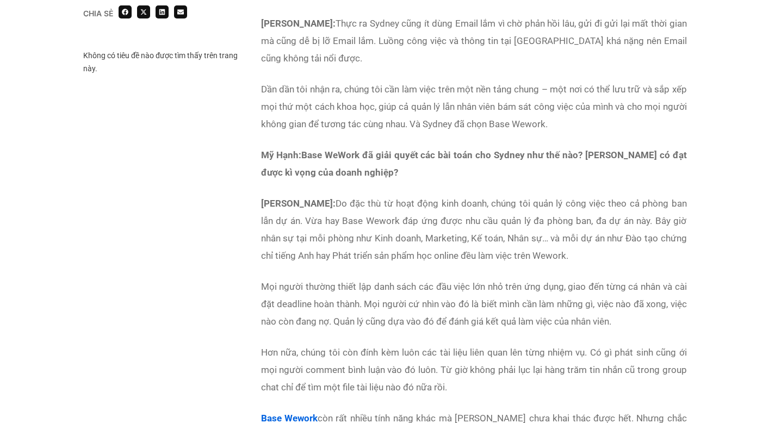
click at [374, 197] on p "[PERSON_NAME]: Do đặc thù từ hoạt động kinh doanh, chúng tôi quản lý công việc …" at bounding box center [474, 230] width 426 height 70
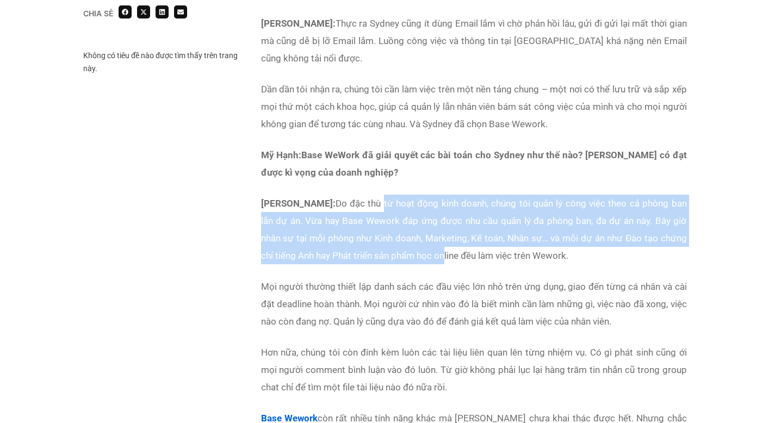
click at [451, 251] on p "[PERSON_NAME]: Do đặc thù từ hoạt động kinh doanh, chúng tôi quản lý công việc …" at bounding box center [474, 230] width 426 height 70
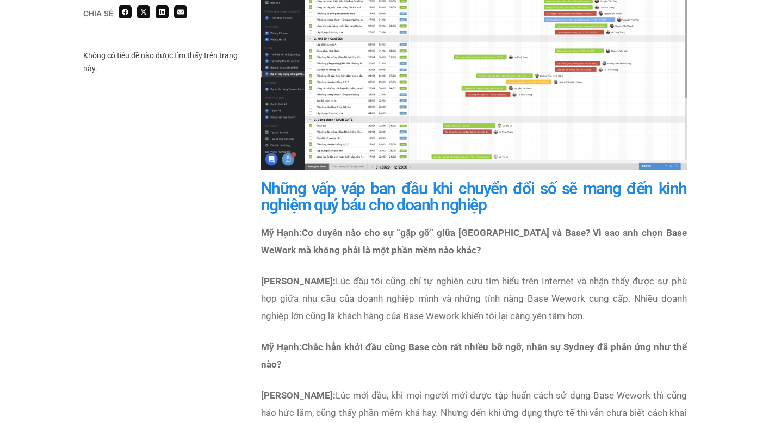
scroll to position [2556, 0]
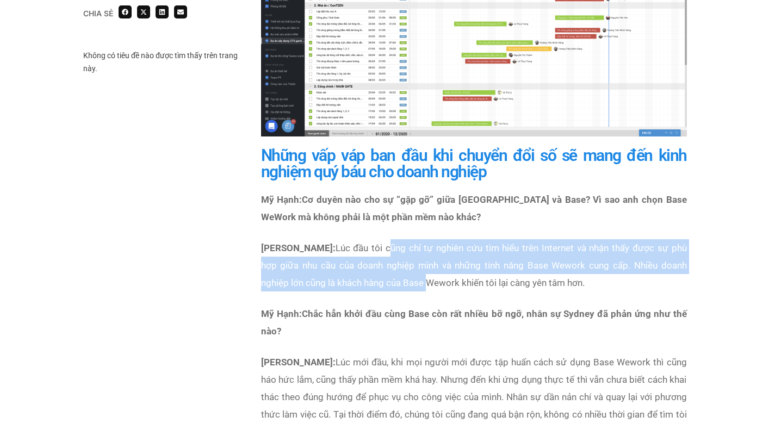
click at [427, 282] on p "[PERSON_NAME]: Lúc đầu tôi cũng chỉ tự nghiên cứu tìm hiểu trên Internet và nhậ…" at bounding box center [474, 265] width 426 height 52
click at [416, 244] on p "[PERSON_NAME]: Lúc đầu tôi cũng chỉ tự nghiên cứu tìm hiểu trên Internet và nhậ…" at bounding box center [474, 265] width 426 height 52
click at [402, 285] on p "[PERSON_NAME]: Lúc đầu tôi cũng chỉ tự nghiên cứu tìm hiểu trên Internet và nhậ…" at bounding box center [474, 265] width 426 height 52
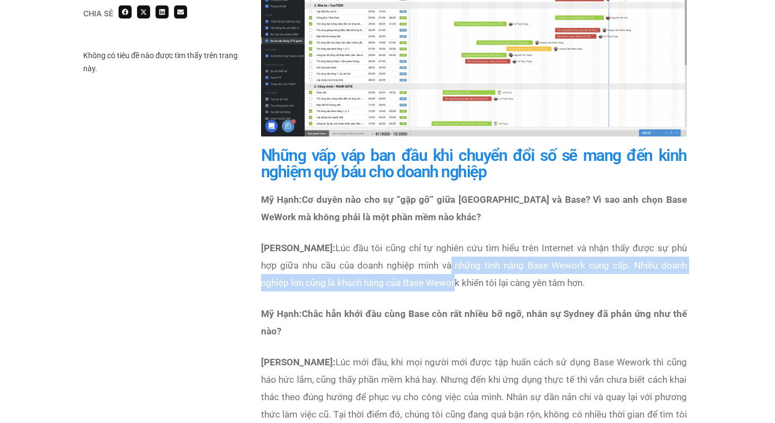
click at [450, 263] on p "[PERSON_NAME]: Lúc đầu tôi cũng chỉ tự nghiên cứu tìm hiểu trên Internet và nhậ…" at bounding box center [474, 265] width 426 height 52
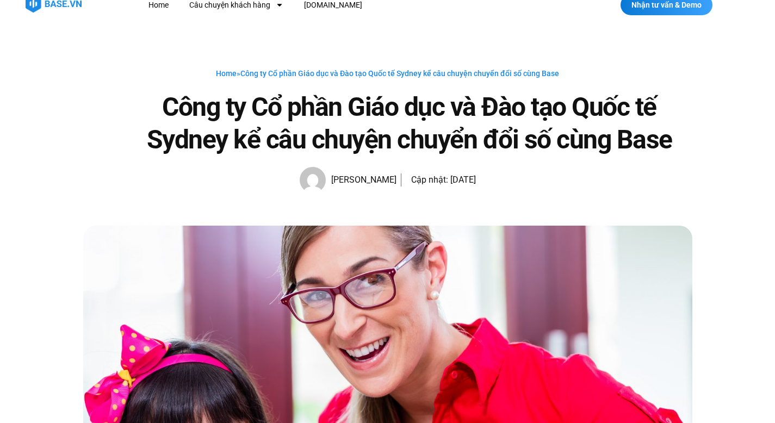
scroll to position [0, 0]
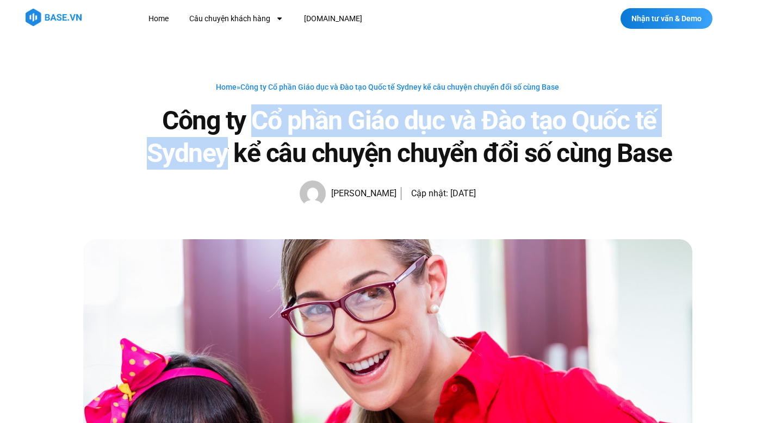
drag, startPoint x: 259, startPoint y: 122, endPoint x: 229, endPoint y: 152, distance: 42.3
click at [229, 152] on h1 "Công ty Cổ phần Giáo dục và Đào tạo Quốc tế Sydney kể câu chuyện chuyển đổi số …" at bounding box center [410, 136] width 566 height 65
click at [386, 129] on h1 "Công ty Cổ phần Giáo dục và Đào tạo Quốc tế Sydney kể câu chuyện chuyển đổi số …" at bounding box center [410, 136] width 566 height 65
drag, startPoint x: 354, startPoint y: 121, endPoint x: 226, endPoint y: 144, distance: 129.8
click at [226, 144] on h1 "Công ty Cổ phần Giáo dục và Đào tạo Quốc tế Sydney kể câu chuyện chuyển đổi số …" at bounding box center [410, 136] width 566 height 65
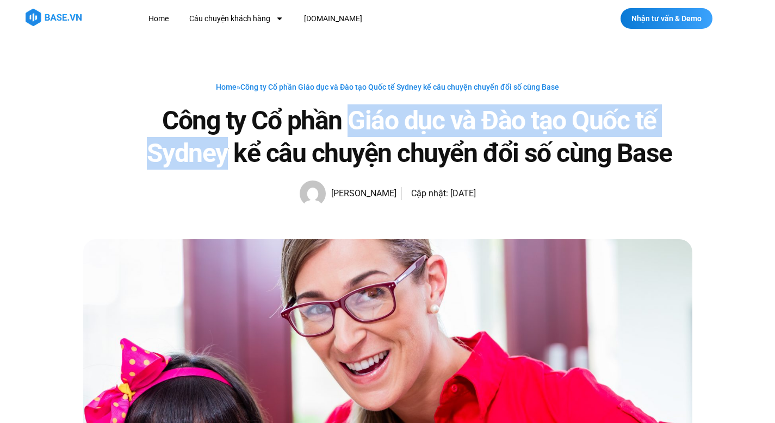
copy h1 "Giáo dục và Đào tạo Quốc tế [GEOGRAPHIC_DATA]"
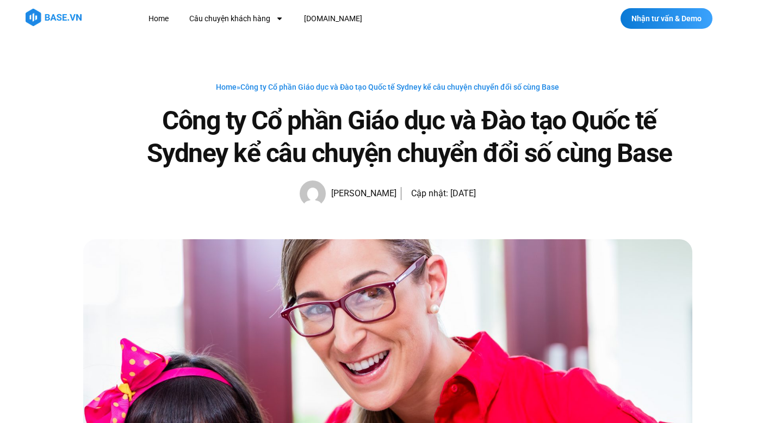
click at [486, 148] on h1 "Công ty Cổ phần Giáo dục và Đào tạo Quốc tế Sydney kể câu chuyện chuyển đổi số …" at bounding box center [410, 136] width 566 height 65
